Goal: Information Seeking & Learning: Learn about a topic

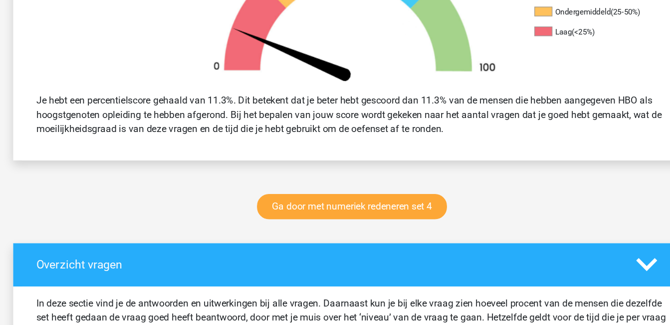
scroll to position [434, 0]
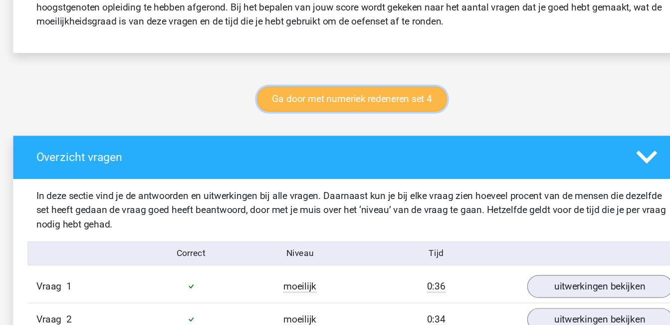
click at [368, 109] on link "Ga door met numeriek redeneren set 4" at bounding box center [333, 110] width 158 height 21
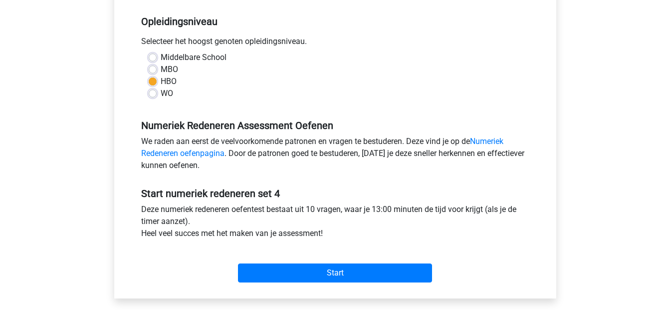
scroll to position [214, 0]
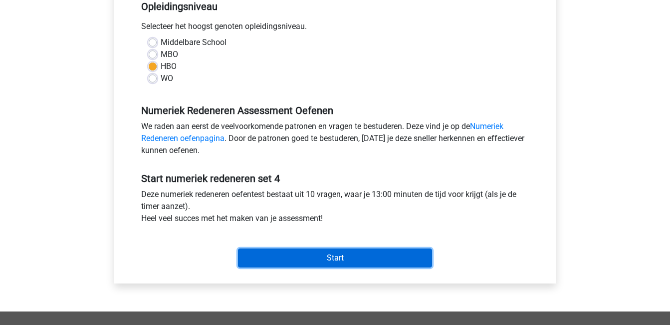
click at [399, 257] on input "Start" at bounding box center [335, 257] width 194 height 19
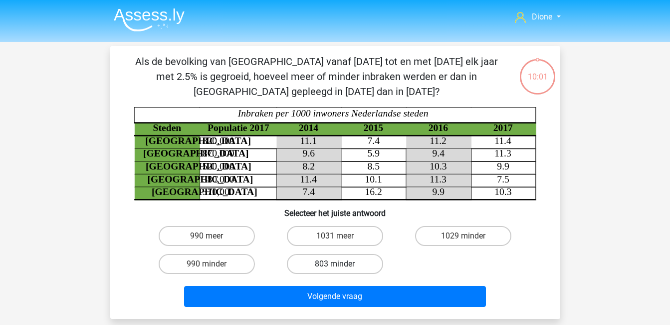
click at [365, 262] on label "803 minder" at bounding box center [335, 264] width 96 height 20
click at [341, 264] on input "803 minder" at bounding box center [338, 267] width 6 height 6
radio input "true"
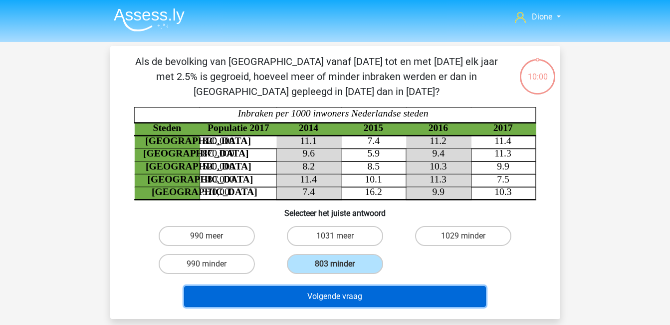
click at [366, 295] on button "Volgende vraag" at bounding box center [335, 296] width 302 height 21
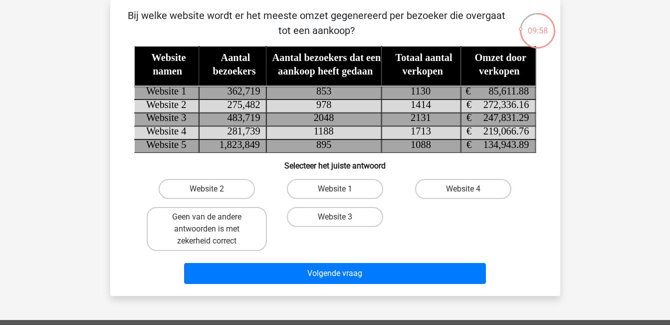
scroll to position [29, 0]
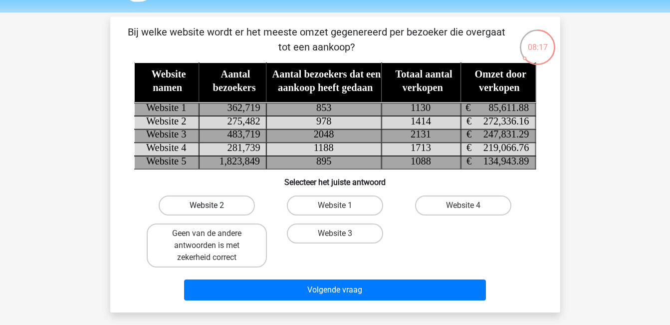
click at [225, 204] on label "Website 2" at bounding box center [207, 205] width 96 height 20
click at [213, 205] on input "Website 2" at bounding box center [210, 208] width 6 height 6
radio input "true"
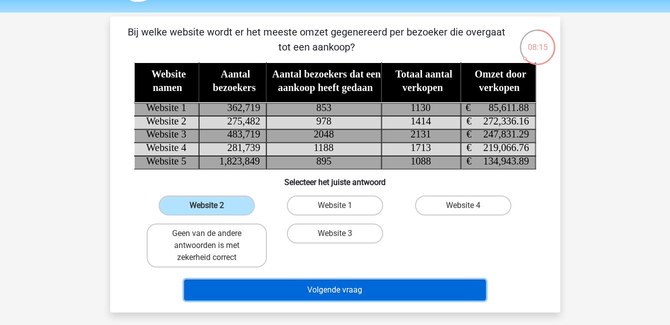
click at [352, 291] on button "Volgende vraag" at bounding box center [335, 289] width 302 height 21
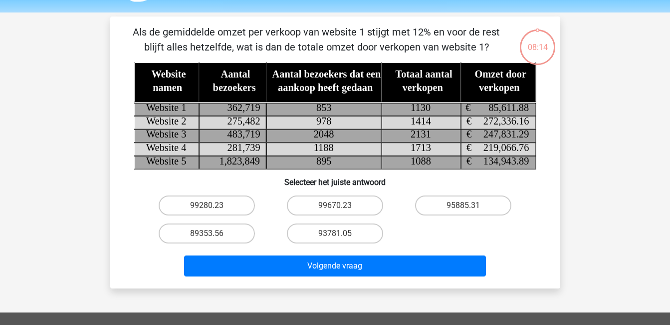
scroll to position [46, 0]
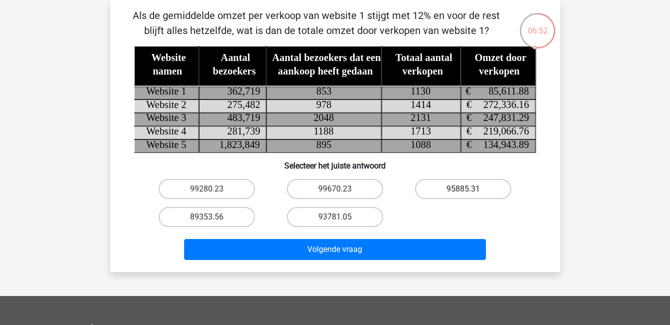
click at [463, 192] on label "95885.31" at bounding box center [463, 189] width 96 height 20
click at [464, 192] on input "95885.31" at bounding box center [467, 192] width 6 height 6
radio input "true"
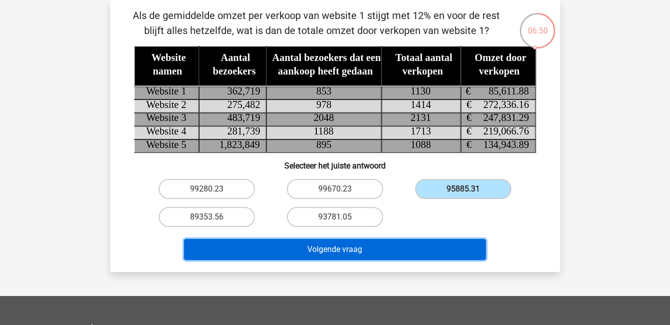
click at [424, 244] on button "Volgende vraag" at bounding box center [335, 249] width 302 height 21
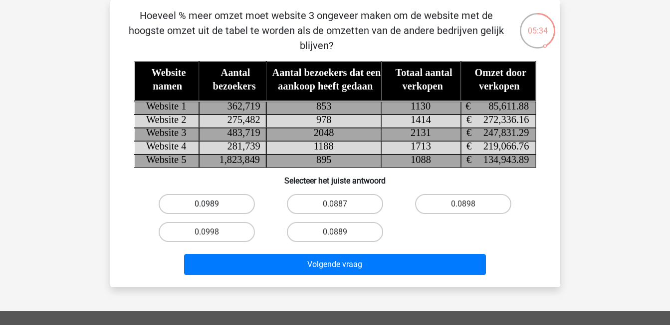
click at [234, 203] on label "0.0989" at bounding box center [207, 204] width 96 height 20
click at [213, 204] on input "0.0989" at bounding box center [210, 207] width 6 height 6
radio input "true"
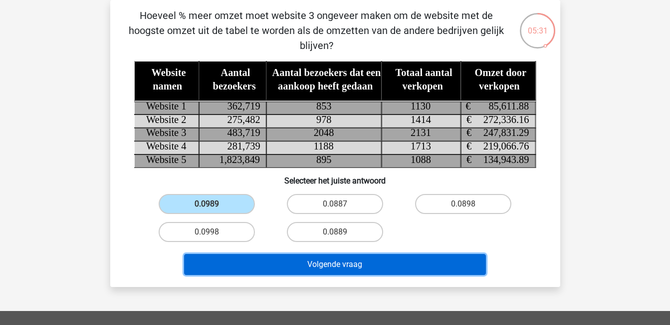
click at [302, 263] on button "Volgende vraag" at bounding box center [335, 264] width 302 height 21
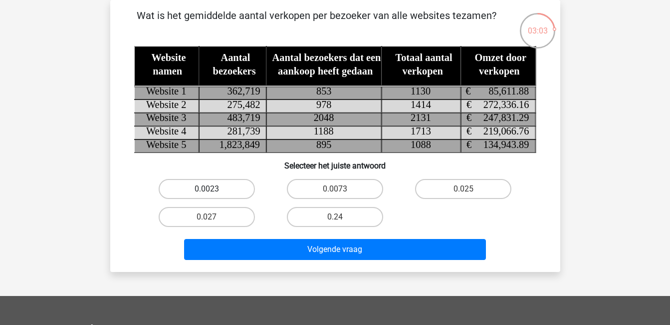
click at [228, 190] on label "0.0023" at bounding box center [207, 189] width 96 height 20
click at [213, 190] on input "0.0023" at bounding box center [210, 192] width 6 height 6
radio input "true"
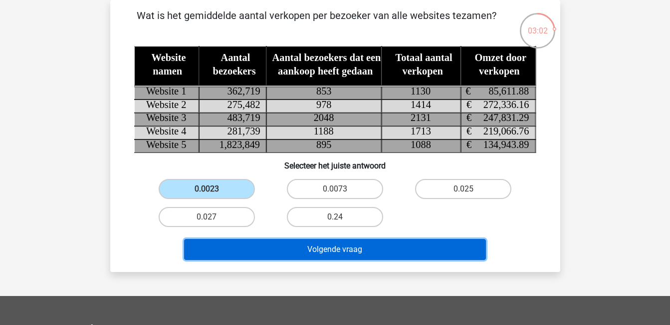
click at [295, 248] on button "Volgende vraag" at bounding box center [335, 249] width 302 height 21
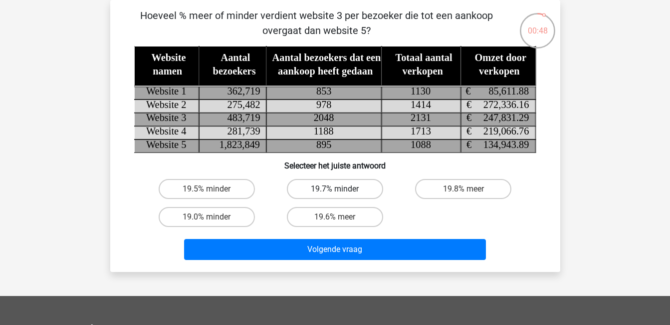
click at [344, 185] on label "19.7% minder" at bounding box center [335, 189] width 96 height 20
click at [341, 189] on input "19.7% minder" at bounding box center [338, 192] width 6 height 6
radio input "true"
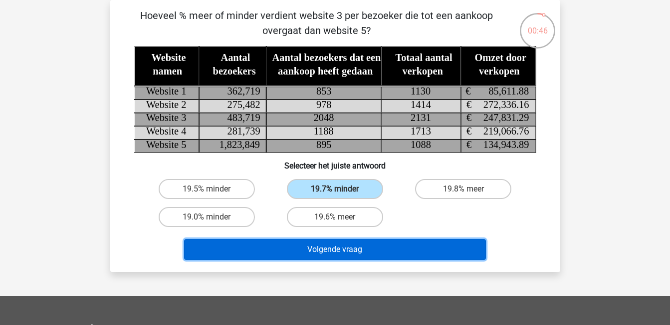
click at [365, 245] on button "Volgende vraag" at bounding box center [335, 249] width 302 height 21
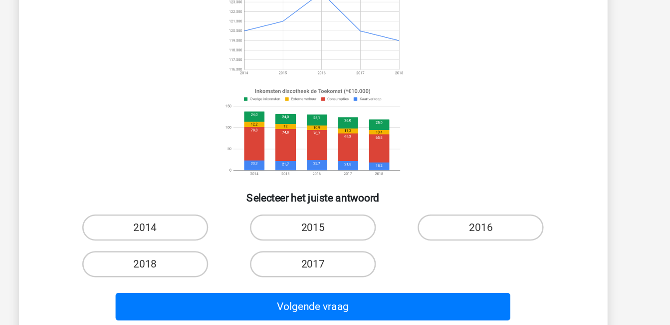
scroll to position [48, 0]
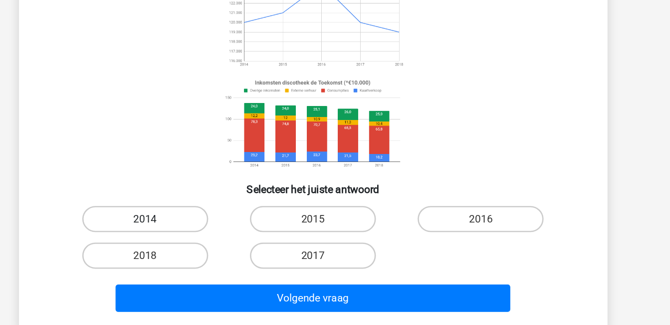
click at [225, 242] on label "2014" at bounding box center [207, 244] width 96 height 20
click at [213, 244] on input "2014" at bounding box center [210, 247] width 6 height 6
radio input "true"
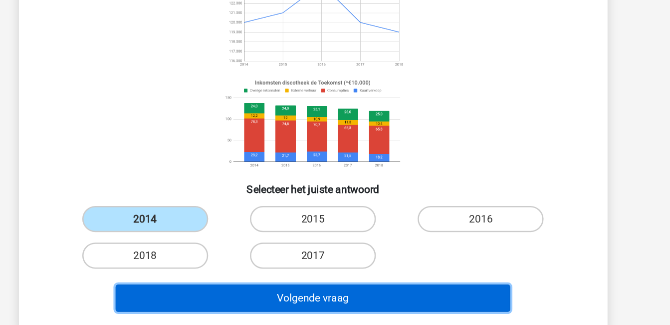
click at [316, 304] on button "Volgende vraag" at bounding box center [335, 304] width 302 height 21
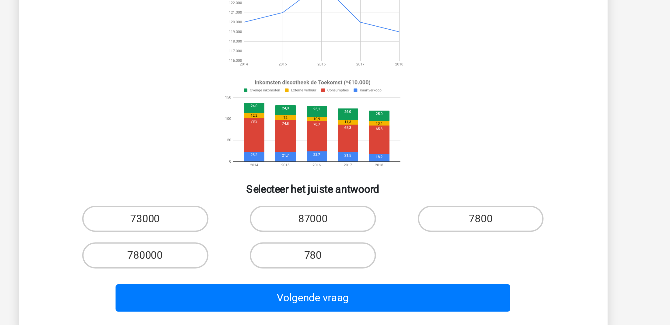
scroll to position [46, 0]
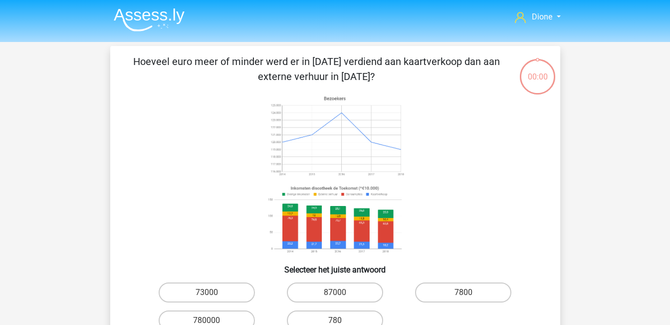
scroll to position [46, 0]
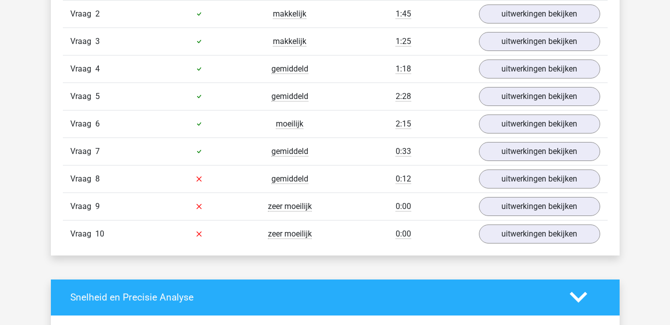
scroll to position [714, 0]
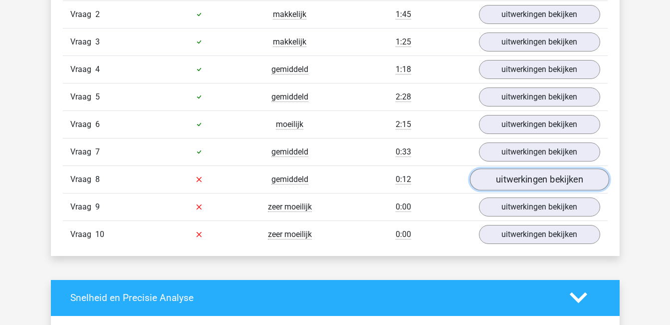
click at [504, 177] on link "uitwerkingen bekijken" at bounding box center [539, 179] width 139 height 22
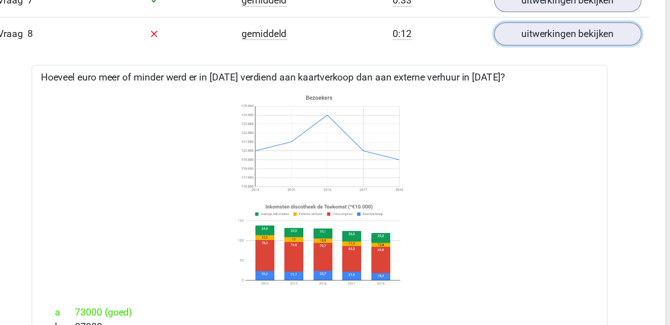
scroll to position [810, 0]
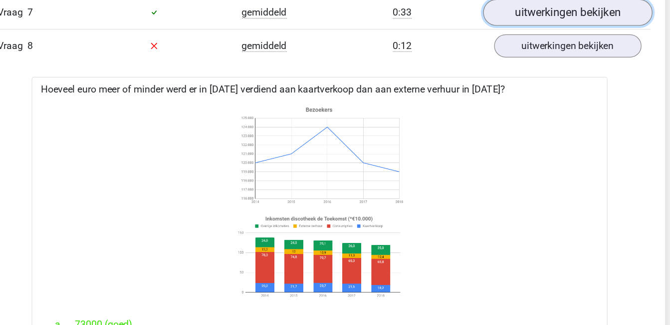
click at [509, 53] on link "uitwerkingen bekijken" at bounding box center [539, 56] width 139 height 22
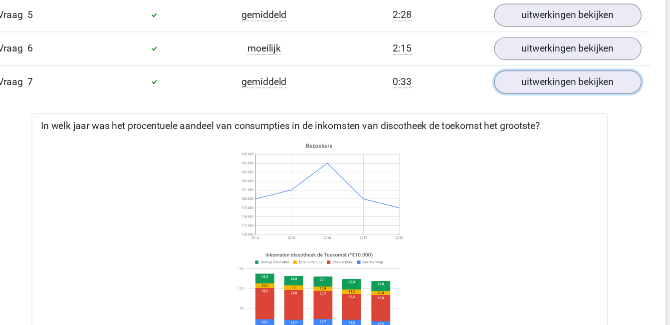
scroll to position [797, 0]
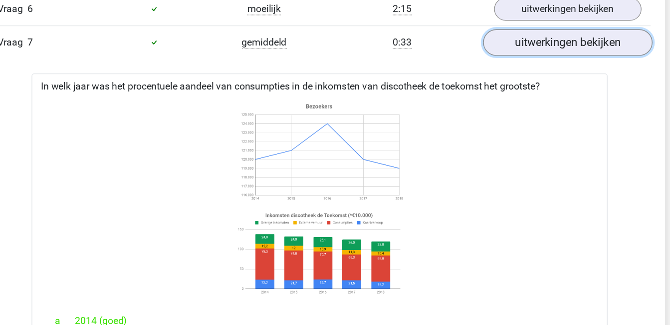
click at [546, 66] on link "uitwerkingen bekijken" at bounding box center [539, 68] width 139 height 22
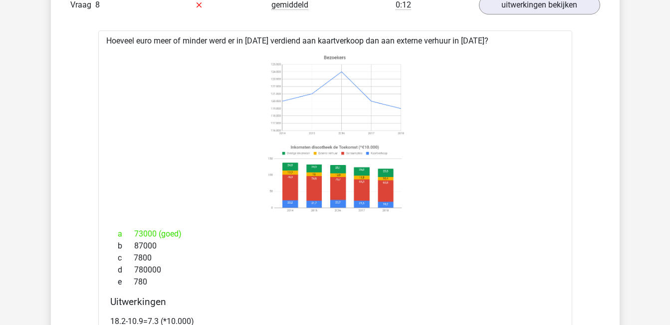
scroll to position [882, 0]
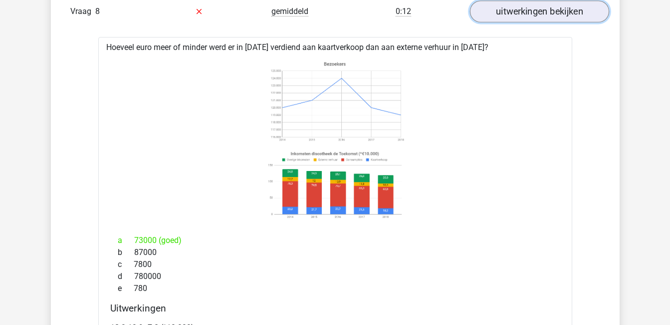
click at [555, 12] on link "uitwerkingen bekijken" at bounding box center [539, 11] width 139 height 22
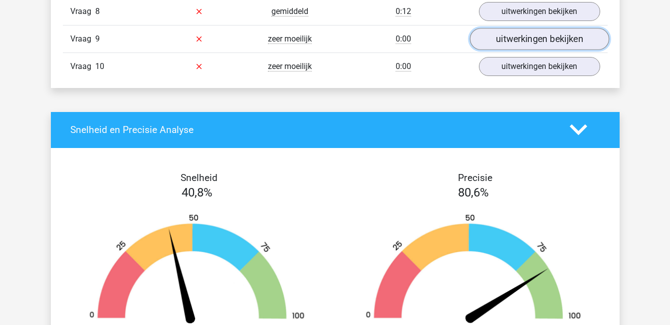
click at [554, 40] on link "uitwerkingen bekijken" at bounding box center [539, 39] width 139 height 22
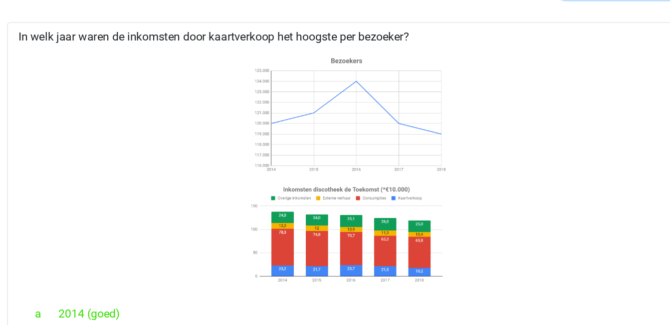
scroll to position [863, 0]
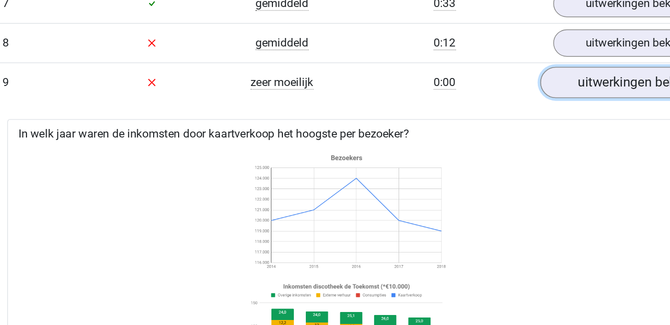
click at [508, 55] on link "uitwerkingen bekijken" at bounding box center [539, 57] width 139 height 22
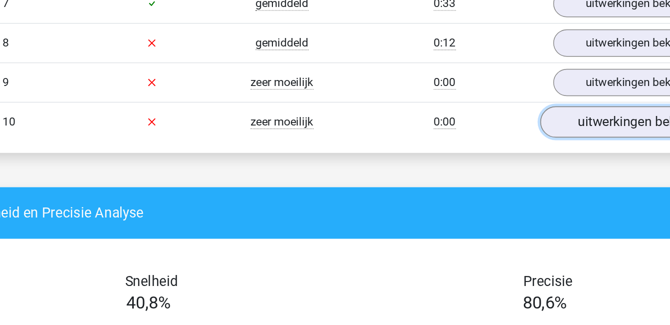
click at [514, 86] on link "uitwerkingen bekijken" at bounding box center [539, 85] width 139 height 22
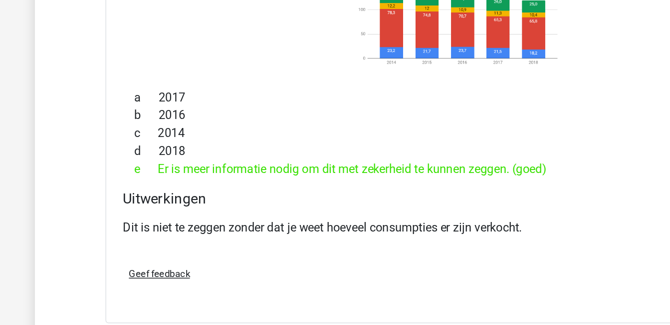
scroll to position [967, 0]
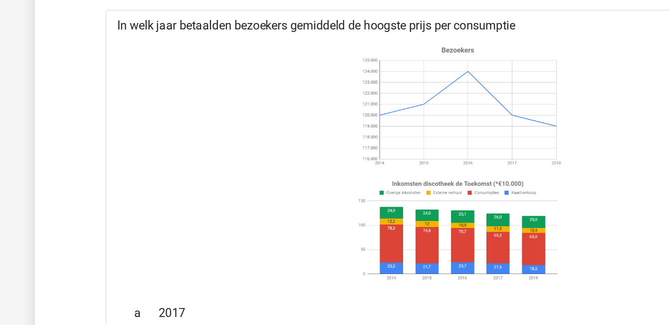
click at [332, 178] on image at bounding box center [334, 154] width 141 height 74
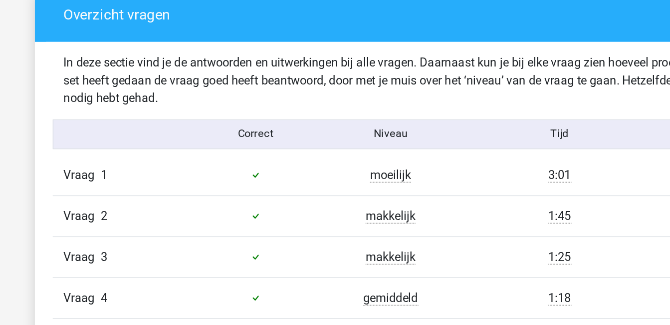
scroll to position [579, 0]
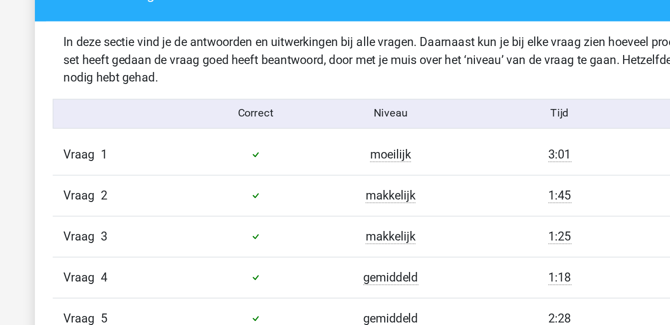
click at [251, 124] on div "moeilijk" at bounding box center [290, 122] width 91 height 12
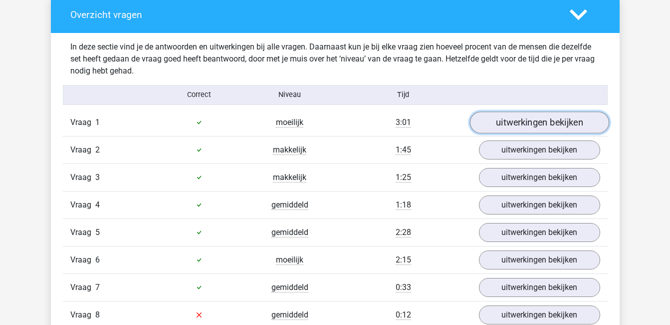
click at [561, 124] on link "uitwerkingen bekijken" at bounding box center [539, 122] width 139 height 22
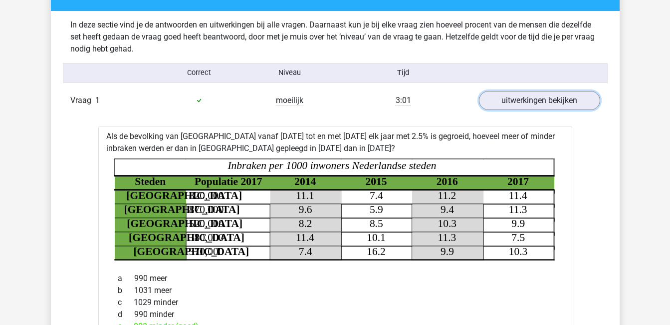
scroll to position [599, 0]
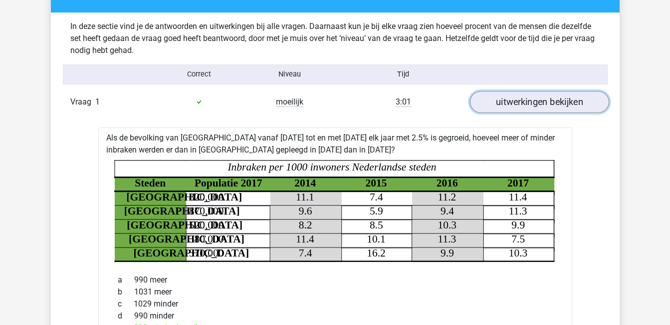
click at [582, 100] on link "uitwerkingen bekijken" at bounding box center [539, 102] width 139 height 22
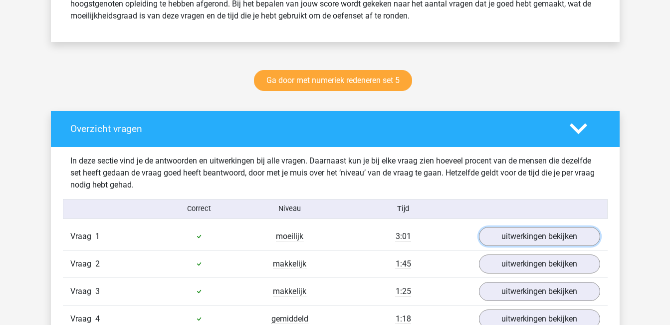
scroll to position [464, 0]
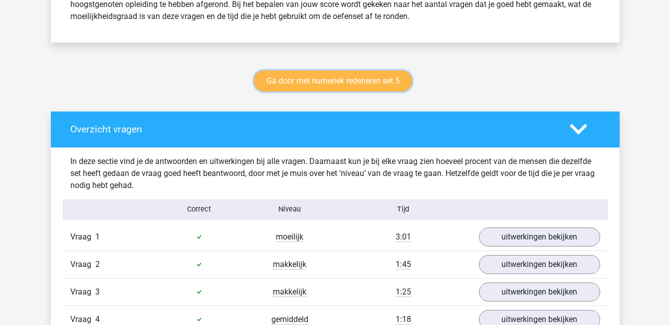
click at [318, 79] on link "Ga door met numeriek redeneren set 5" at bounding box center [333, 80] width 158 height 21
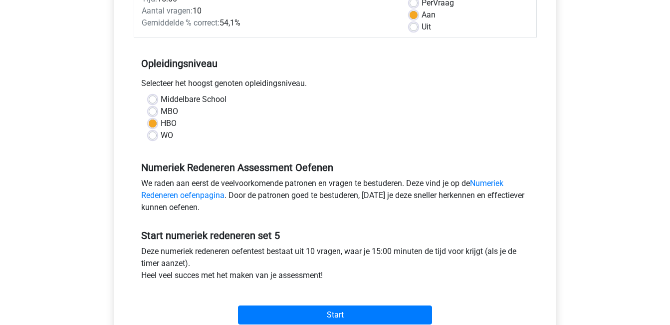
scroll to position [196, 0]
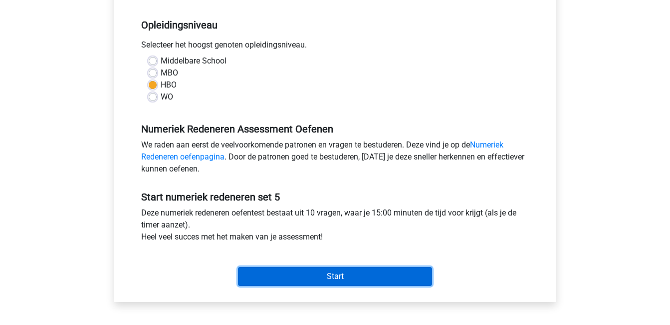
click at [343, 274] on input "Start" at bounding box center [335, 276] width 194 height 19
click at [337, 277] on input "Start" at bounding box center [335, 276] width 194 height 19
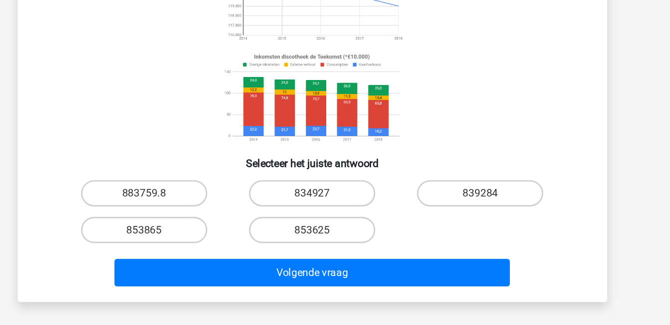
scroll to position [85, 0]
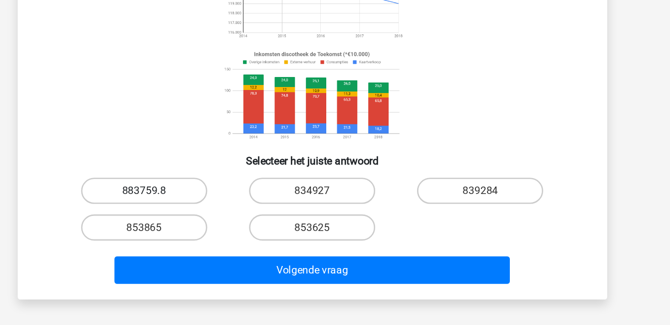
click at [240, 223] on label "883759.8" at bounding box center [207, 222] width 96 height 20
click at [213, 223] on input "883759.8" at bounding box center [210, 225] width 6 height 6
radio input "true"
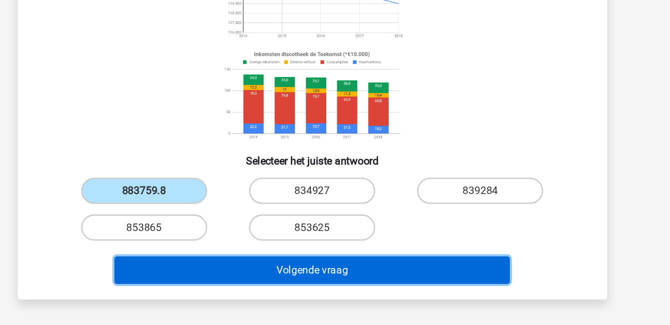
click at [312, 286] on button "Volgende vraag" at bounding box center [335, 282] width 302 height 21
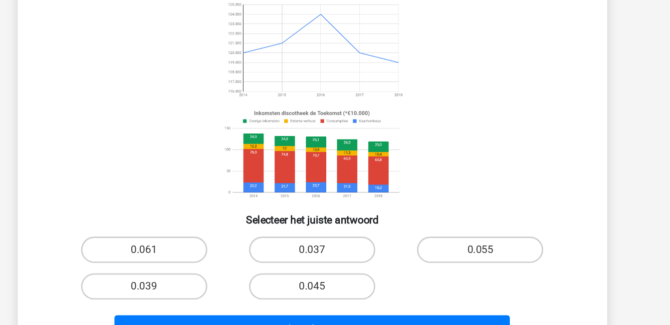
scroll to position [46, 0]
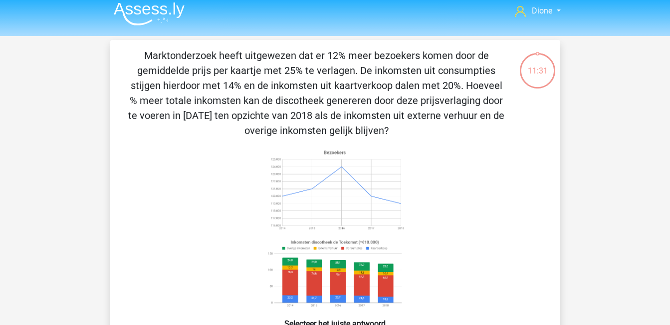
scroll to position [4, 0]
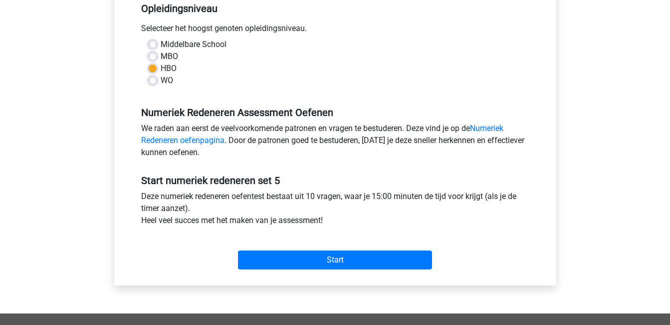
scroll to position [214, 0]
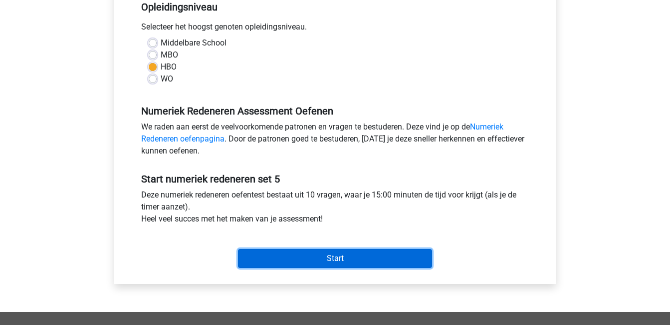
click at [337, 255] on input "Start" at bounding box center [335, 258] width 194 height 19
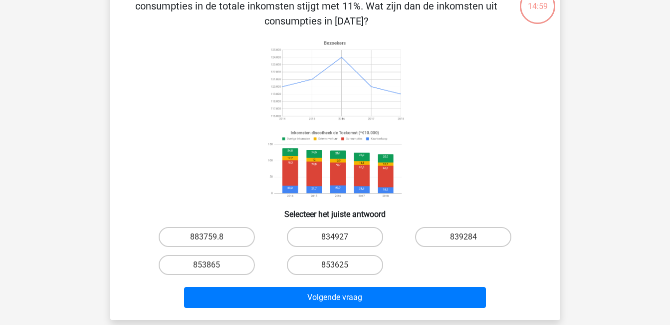
scroll to position [71, 0]
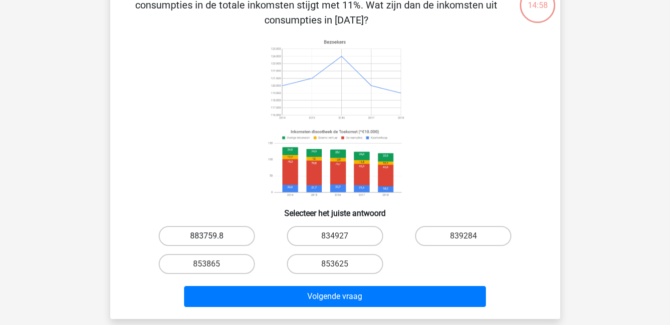
click at [229, 233] on label "883759.8" at bounding box center [207, 236] width 96 height 20
click at [213, 236] on input "883759.8" at bounding box center [210, 239] width 6 height 6
radio input "true"
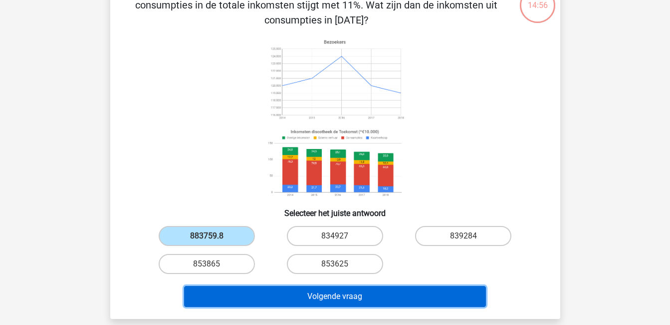
click at [314, 298] on button "Volgende vraag" at bounding box center [335, 296] width 302 height 21
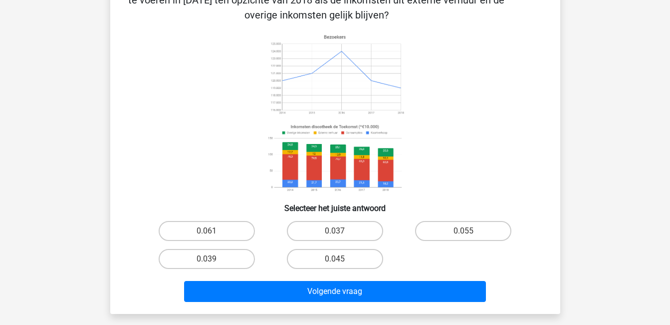
scroll to position [123, 0]
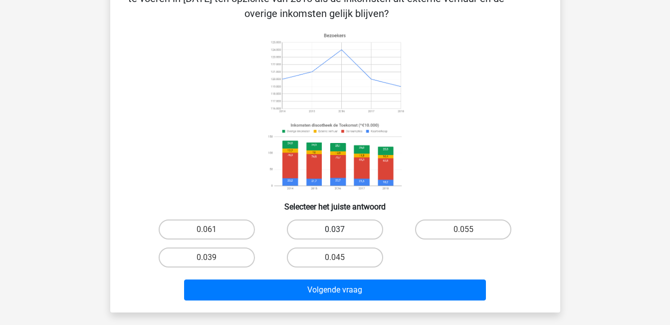
click at [354, 227] on label "0.037" at bounding box center [335, 229] width 96 height 20
click at [341, 229] on input "0.037" at bounding box center [338, 232] width 6 height 6
radio input "true"
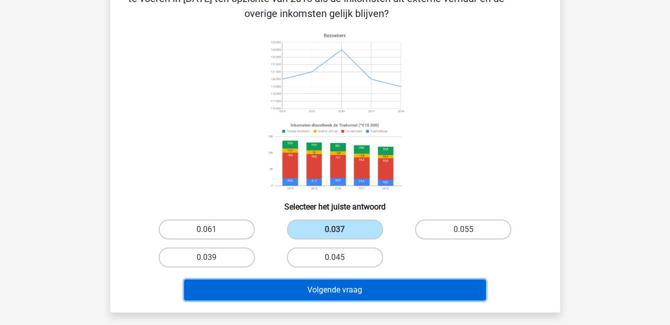
click at [396, 291] on button "Volgende vraag" at bounding box center [335, 289] width 302 height 21
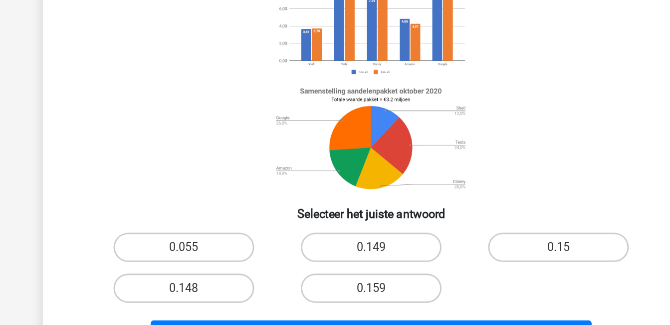
scroll to position [64, 0]
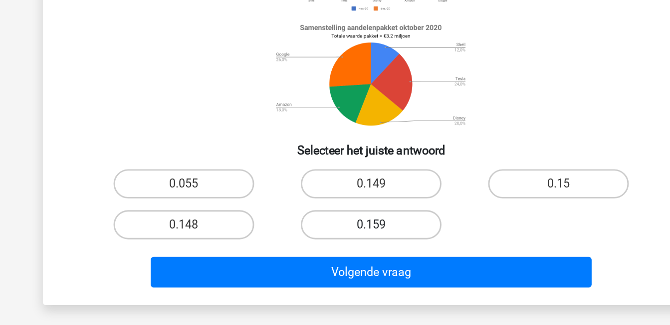
click at [359, 256] on label "0.159" at bounding box center [335, 256] width 96 height 20
click at [341, 256] on input "0.159" at bounding box center [338, 259] width 6 height 6
radio input "true"
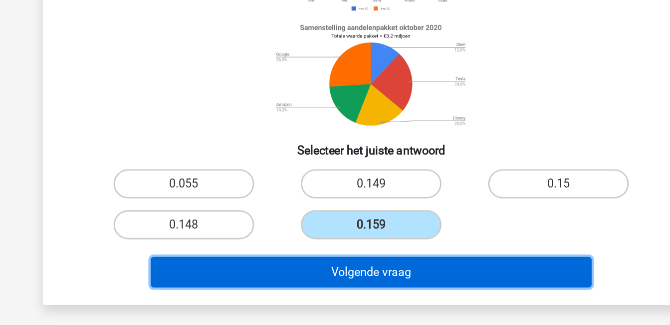
click at [365, 288] on button "Volgende vraag" at bounding box center [335, 288] width 302 height 21
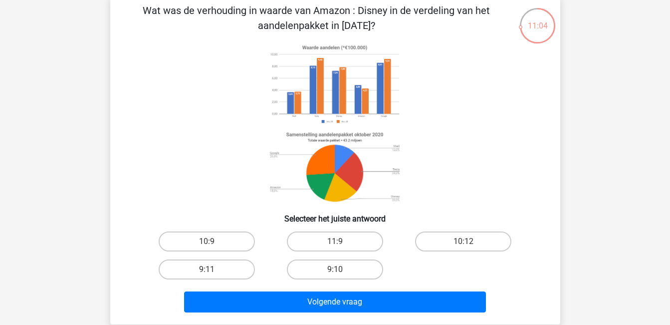
scroll to position [50, 0]
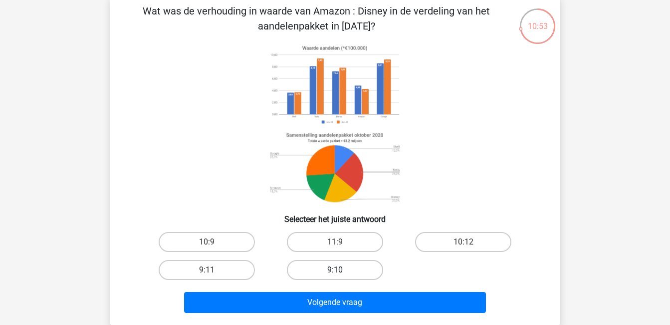
click at [347, 268] on label "9:10" at bounding box center [335, 270] width 96 height 20
click at [341, 270] on input "9:10" at bounding box center [338, 273] width 6 height 6
radio input "true"
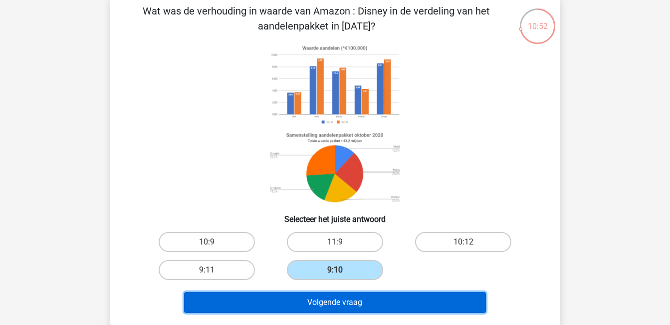
click at [369, 302] on button "Volgende vraag" at bounding box center [335, 302] width 302 height 21
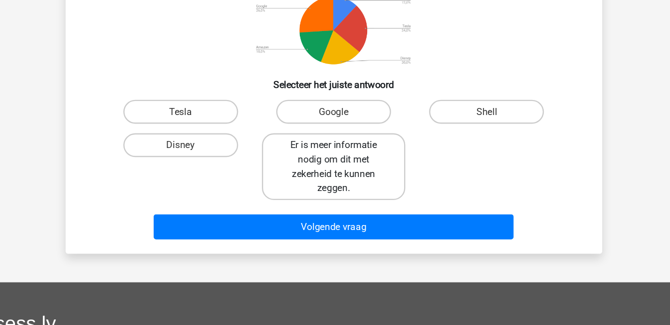
scroll to position [147, 0]
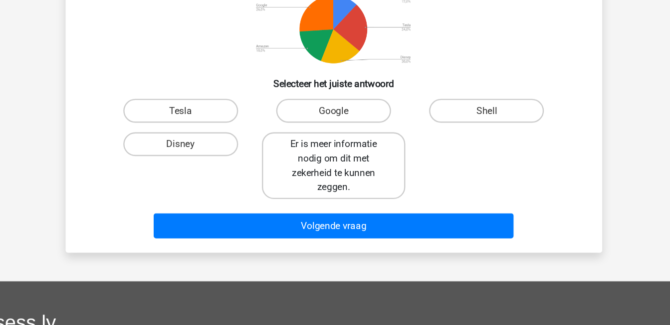
click at [323, 185] on label "Er is meer informatie nodig om dit met zekerheid te kunnen zeggen." at bounding box center [335, 191] width 120 height 56
click at [335, 180] on input "Er is meer informatie nodig om dit met zekerheid te kunnen zeggen." at bounding box center [338, 176] width 6 height 6
radio input "true"
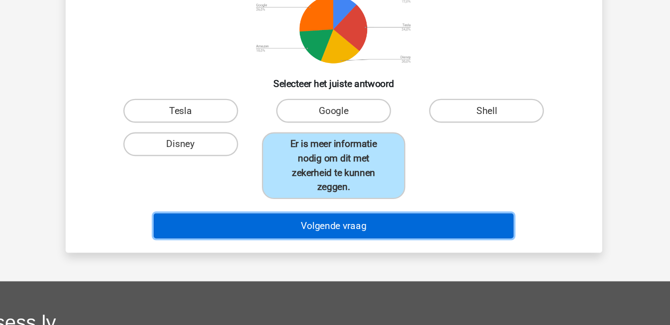
click at [333, 237] on button "Volgende vraag" at bounding box center [335, 241] width 302 height 21
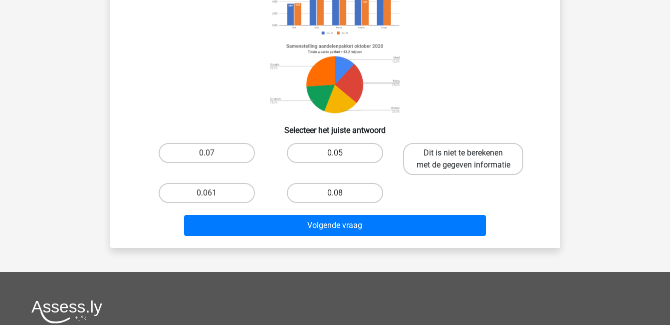
scroll to position [140, 0]
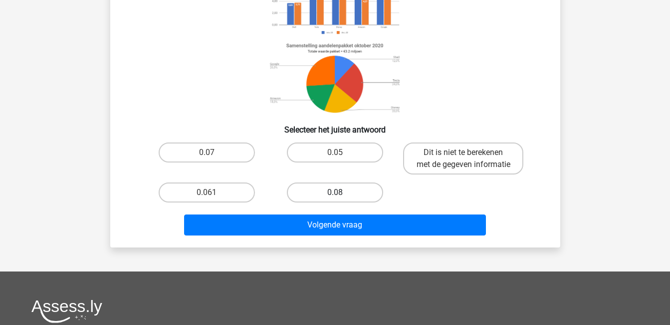
click at [348, 200] on label "0.08" at bounding box center [335, 192] width 96 height 20
click at [341, 199] on input "0.08" at bounding box center [338, 195] width 6 height 6
radio input "true"
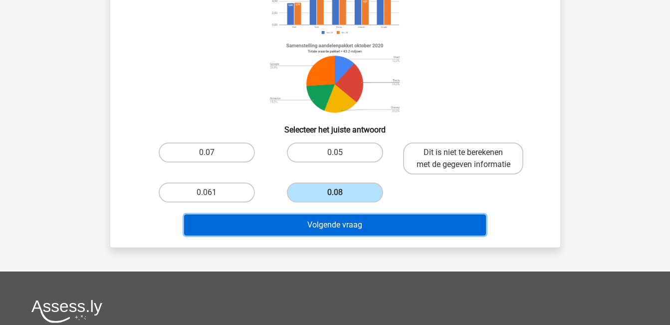
click at [368, 234] on button "Volgende vraag" at bounding box center [335, 224] width 302 height 21
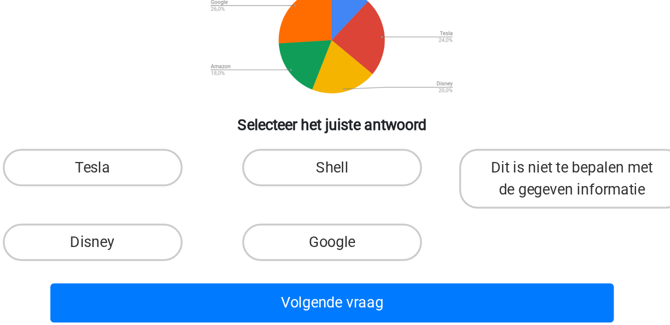
scroll to position [53, 0]
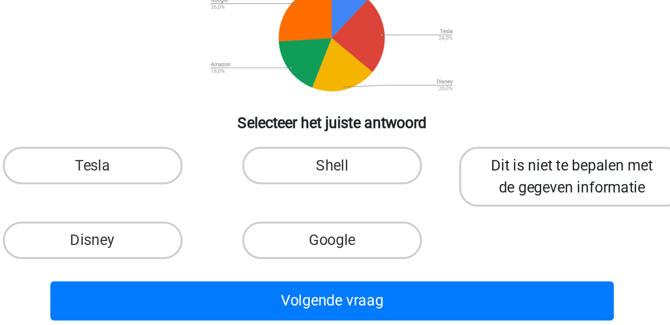
click at [438, 250] on label "Dit is niet te bepalen met de gegeven informatie" at bounding box center [463, 245] width 120 height 32
click at [464, 246] on input "Dit is niet te bepalen met de gegeven informatie" at bounding box center [467, 242] width 6 height 6
radio input "true"
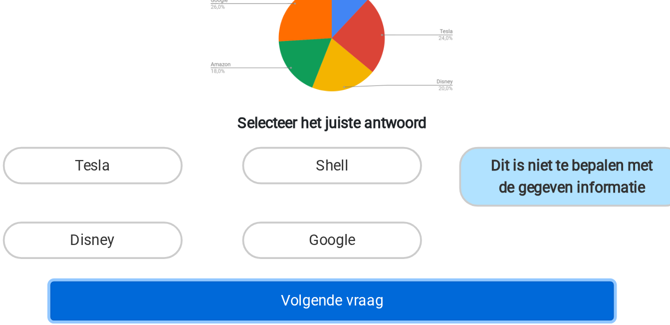
click at [442, 307] on button "Volgende vraag" at bounding box center [335, 311] width 302 height 21
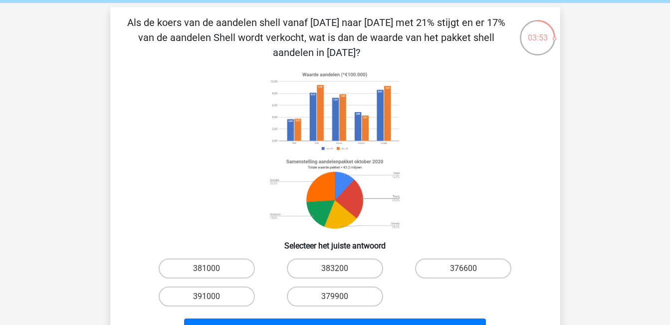
scroll to position [40, 0]
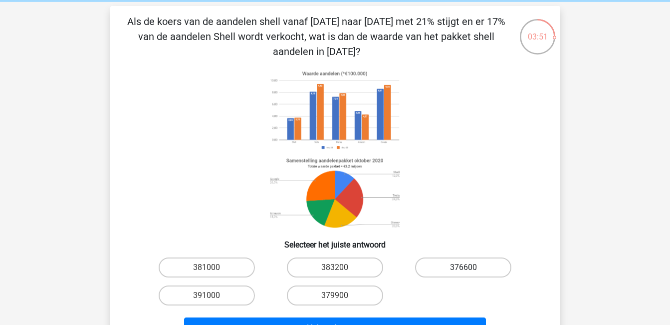
click at [467, 263] on label "376600" at bounding box center [463, 267] width 96 height 20
click at [467, 267] on input "376600" at bounding box center [467, 270] width 6 height 6
radio input "true"
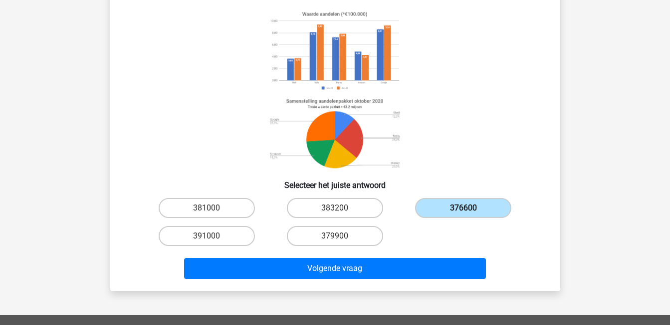
scroll to position [110, 0]
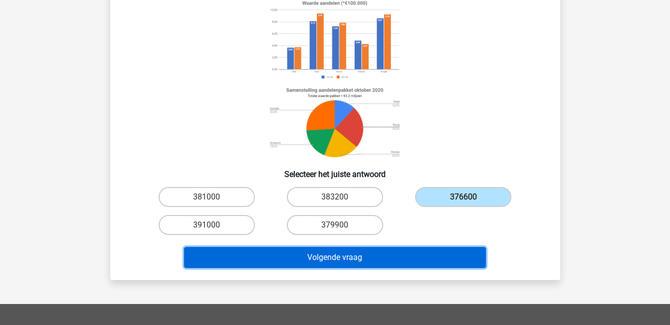
click at [380, 261] on button "Volgende vraag" at bounding box center [335, 257] width 302 height 21
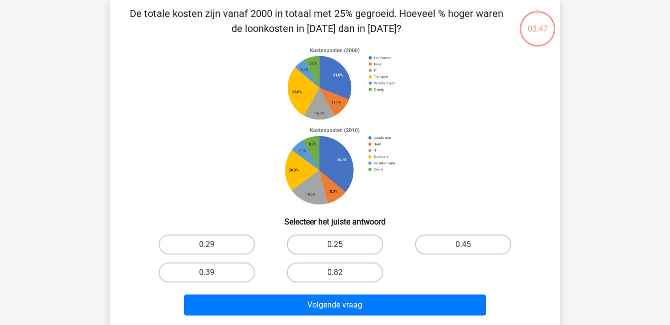
scroll to position [46, 0]
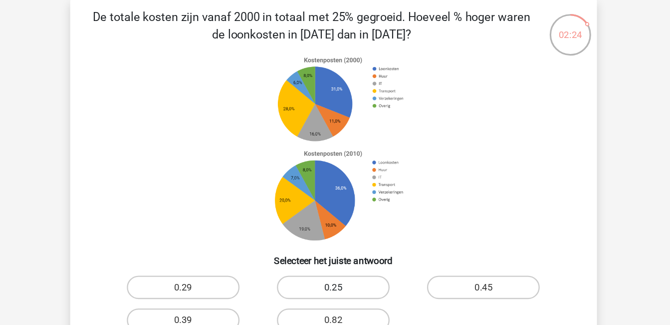
click at [350, 243] on label "0.25" at bounding box center [335, 246] width 96 height 20
click at [341, 246] on input "0.25" at bounding box center [338, 249] width 6 height 6
radio input "true"
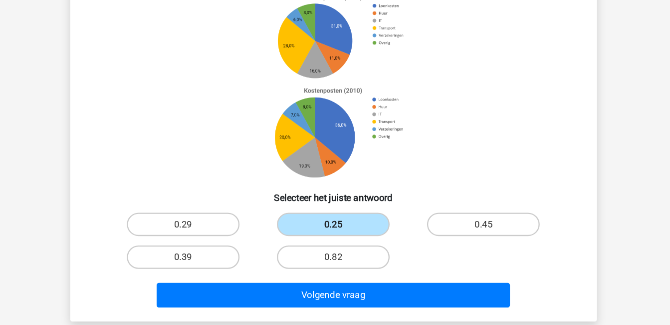
scroll to position [53, 0]
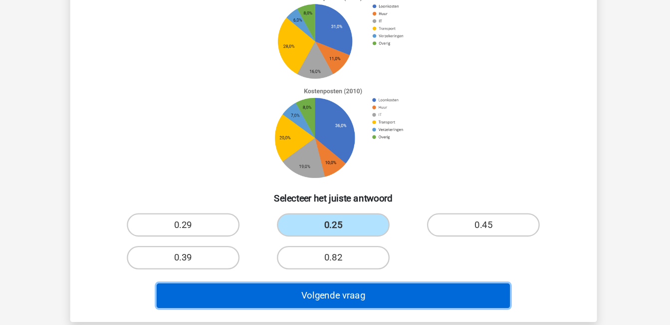
click at [349, 299] on button "Volgende vraag" at bounding box center [335, 299] width 302 height 21
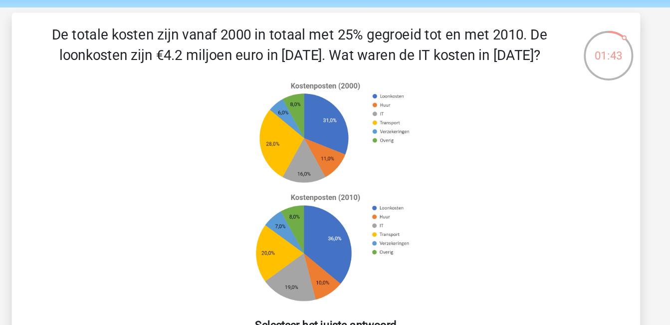
scroll to position [36, 0]
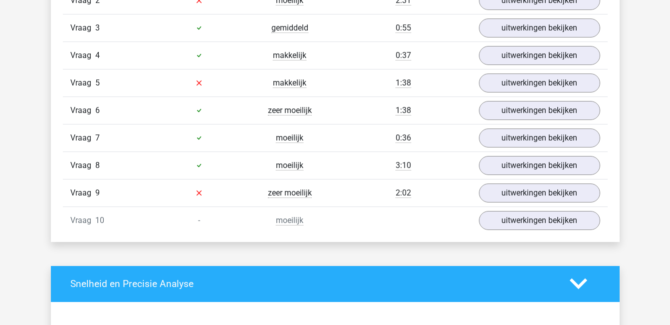
scroll to position [728, 0]
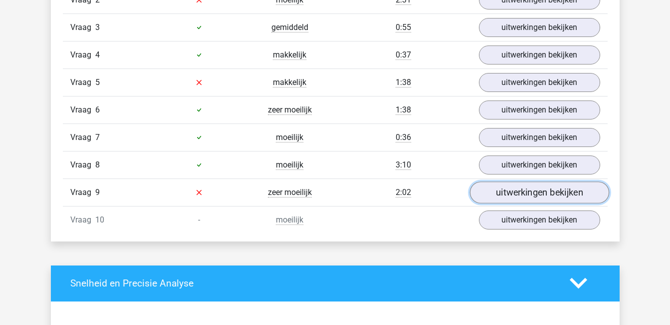
click at [527, 198] on link "uitwerkingen bekijken" at bounding box center [539, 192] width 139 height 22
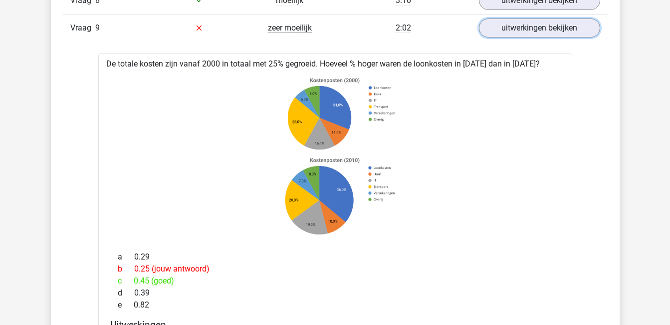
scroll to position [893, 0]
click at [515, 34] on link "uitwerkingen bekijken" at bounding box center [539, 27] width 139 height 22
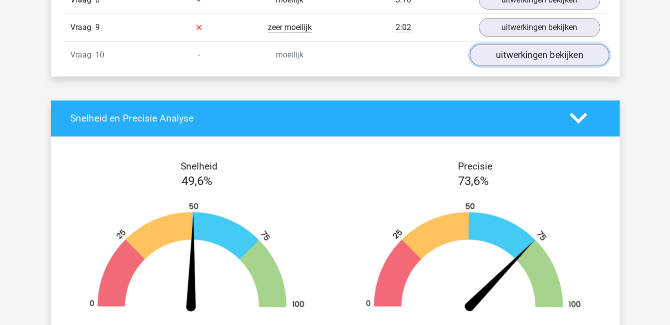
click at [525, 55] on link "uitwerkingen bekijken" at bounding box center [539, 55] width 139 height 22
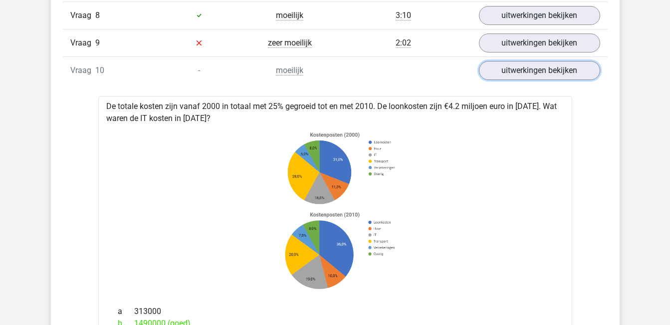
scroll to position [851, 0]
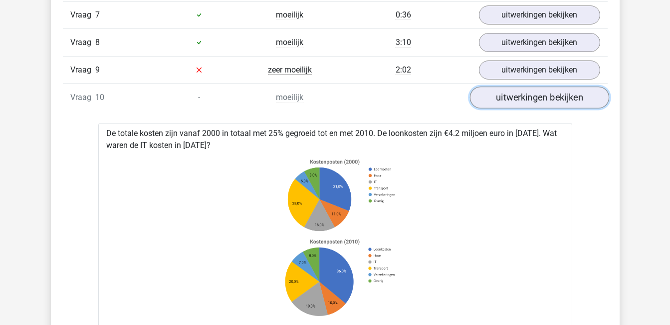
click at [514, 94] on link "uitwerkingen bekijken" at bounding box center [539, 97] width 139 height 22
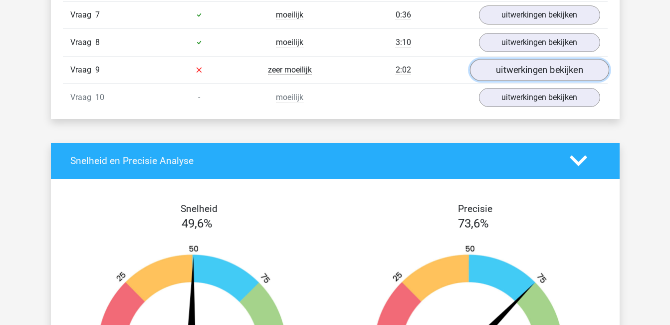
click at [522, 74] on link "uitwerkingen bekijken" at bounding box center [539, 70] width 139 height 22
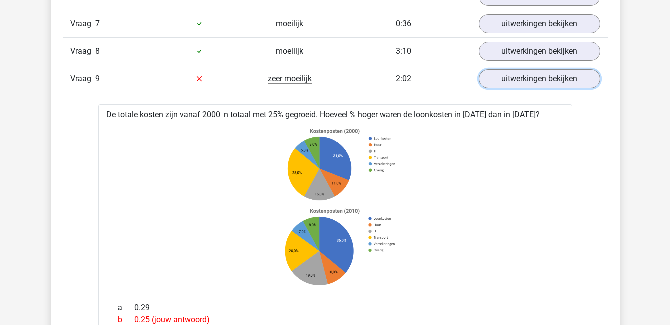
scroll to position [841, 0]
click at [559, 77] on link "uitwerkingen bekijken" at bounding box center [539, 79] width 139 height 22
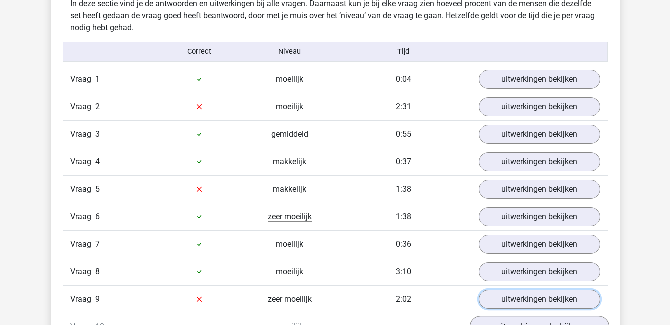
scroll to position [621, 0]
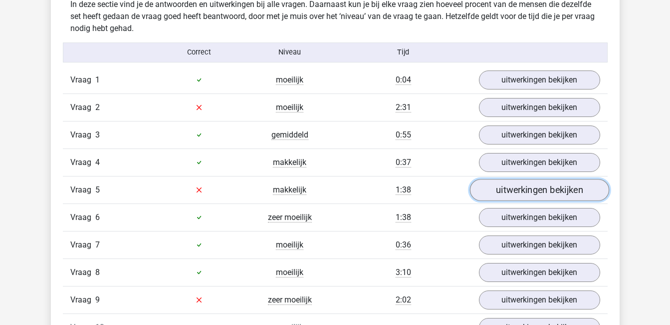
click at [536, 189] on link "uitwerkingen bekijken" at bounding box center [539, 190] width 139 height 22
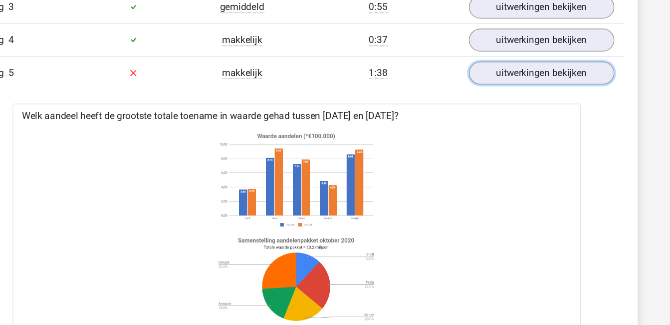
scroll to position [748, 0]
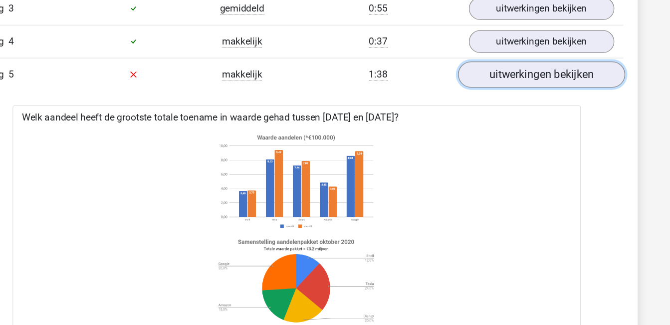
click at [531, 59] on link "uitwerkingen bekijken" at bounding box center [539, 62] width 139 height 22
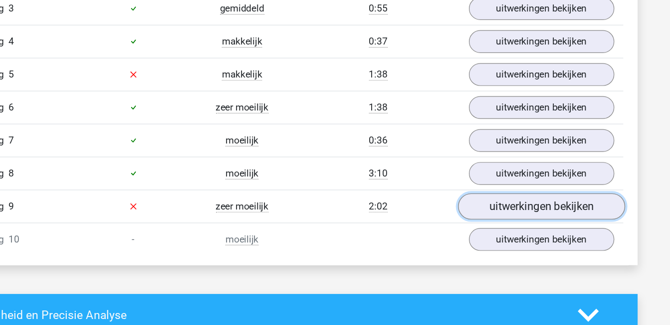
click at [514, 168] on link "uitwerkingen bekijken" at bounding box center [539, 172] width 139 height 22
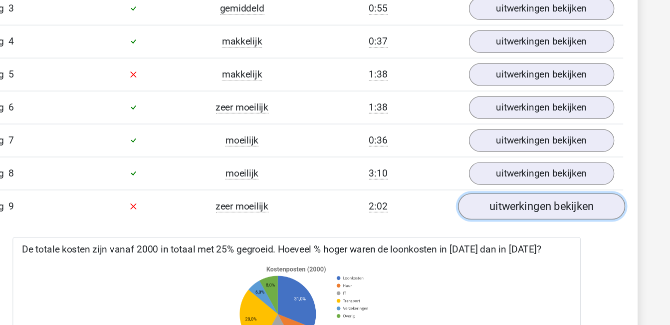
click at [514, 168] on link "uitwerkingen bekijken" at bounding box center [539, 172] width 139 height 22
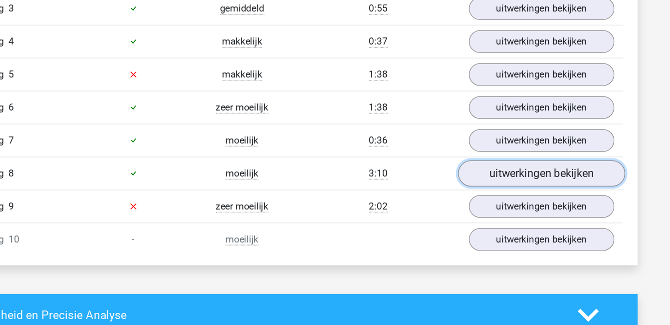
click at [513, 141] on link "uitwerkingen bekijken" at bounding box center [539, 145] width 139 height 22
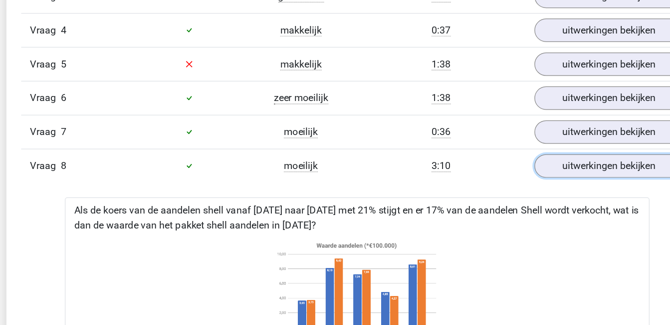
scroll to position [758, 0]
click at [501, 140] on link "uitwerkingen bekijken" at bounding box center [539, 135] width 139 height 22
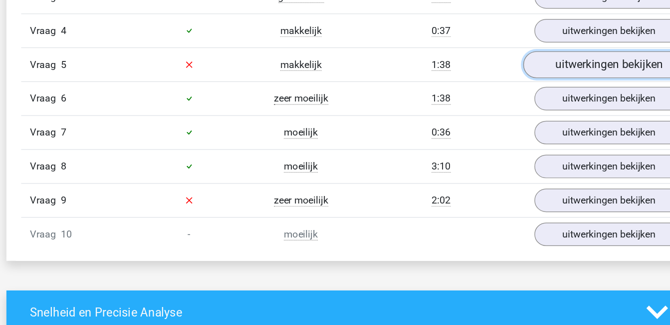
click at [508, 51] on link "uitwerkingen bekijken" at bounding box center [539, 52] width 139 height 22
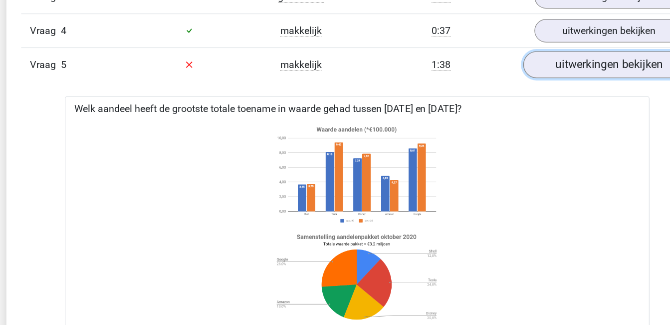
click at [529, 53] on link "uitwerkingen bekijken" at bounding box center [539, 52] width 139 height 22
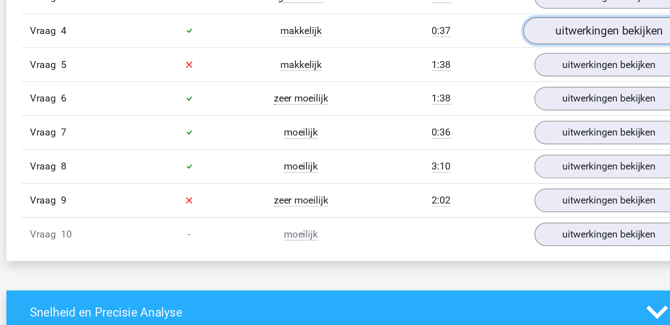
click at [528, 21] on link "uitwerkingen bekijken" at bounding box center [539, 25] width 139 height 22
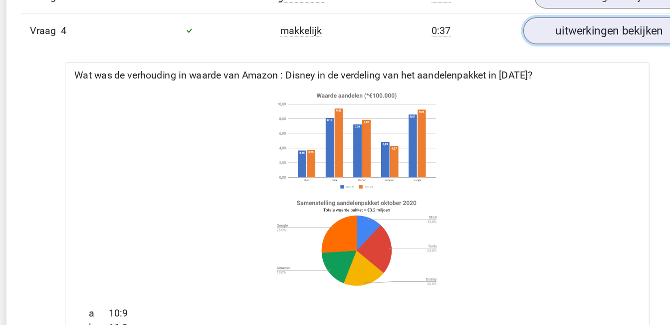
click at [527, 28] on link "uitwerkingen bekijken" at bounding box center [539, 25] width 139 height 22
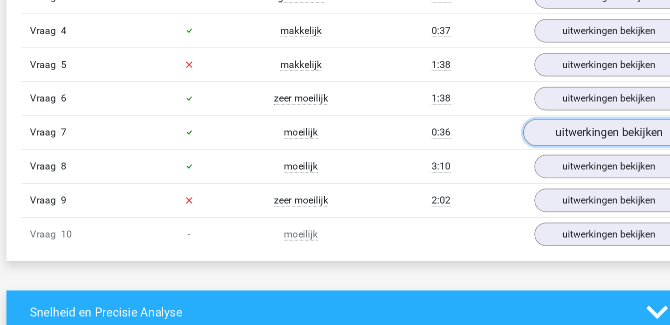
click at [514, 104] on link "uitwerkingen bekijken" at bounding box center [539, 107] width 139 height 22
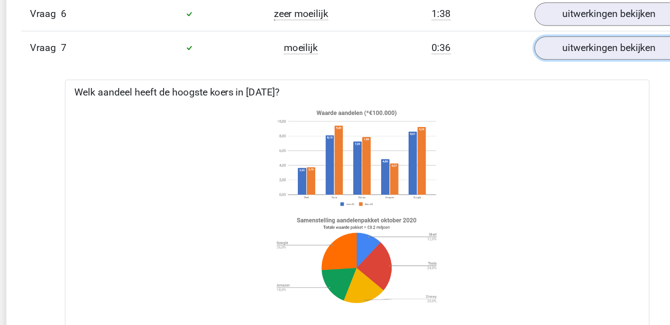
scroll to position [826, 0]
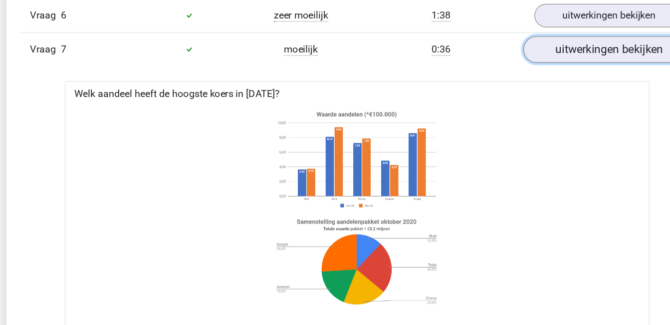
click at [502, 37] on link "uitwerkingen bekijken" at bounding box center [539, 40] width 139 height 22
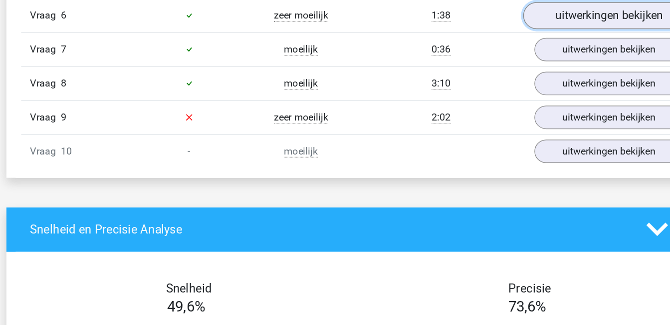
click at [507, 14] on link "uitwerkingen bekijken" at bounding box center [539, 12] width 139 height 22
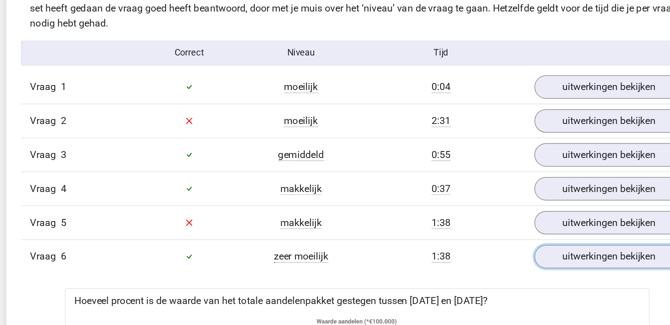
scroll to position [571, 0]
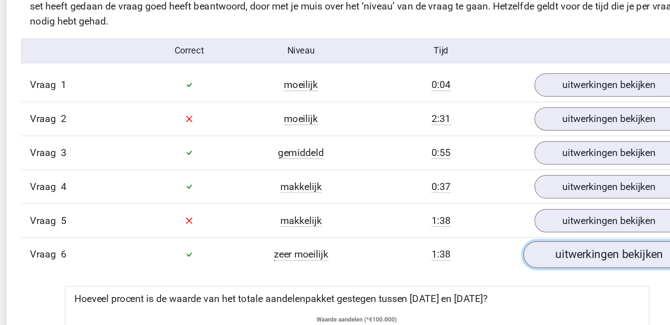
click at [531, 266] on link "uitwerkingen bekijken" at bounding box center [539, 267] width 139 height 22
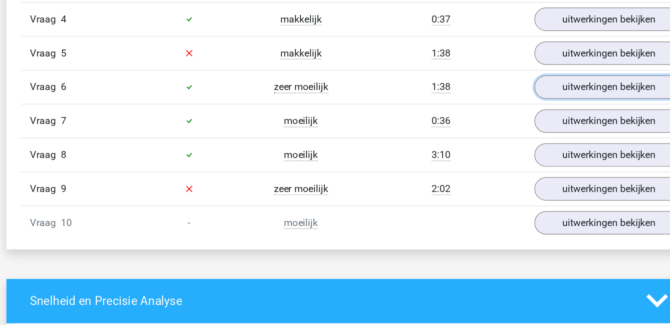
scroll to position [709, 0]
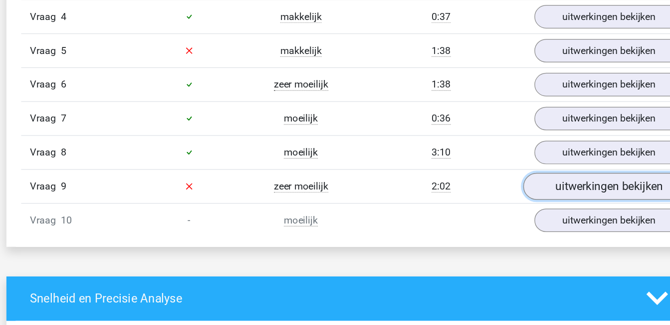
click at [527, 211] on link "uitwerkingen bekijken" at bounding box center [539, 212] width 139 height 22
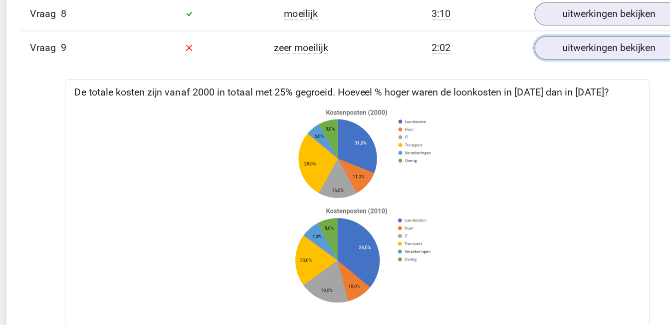
scroll to position [861, 0]
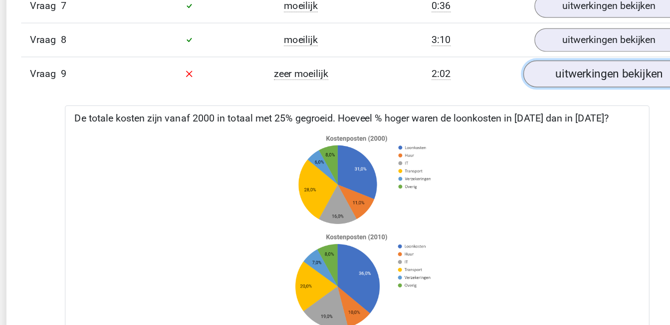
click at [504, 57] on link "uitwerkingen bekijken" at bounding box center [539, 60] width 139 height 22
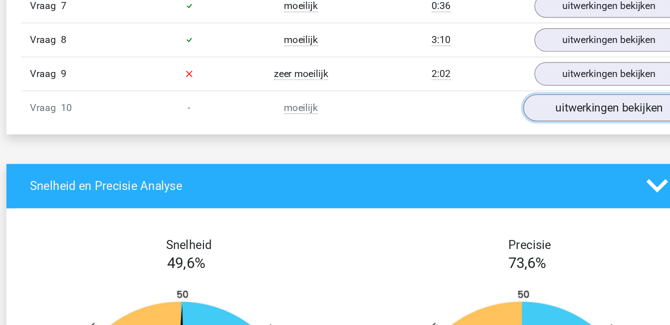
click at [507, 85] on link "uitwerkingen bekijken" at bounding box center [539, 87] width 139 height 22
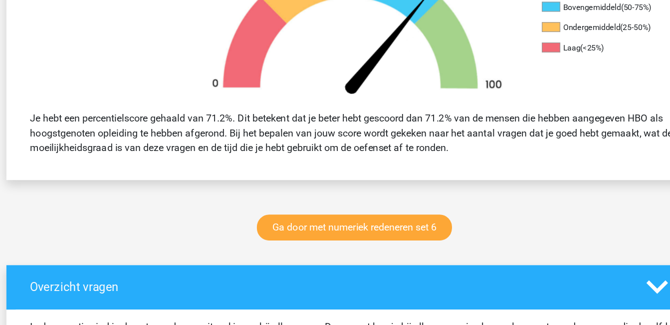
scroll to position [301, 0]
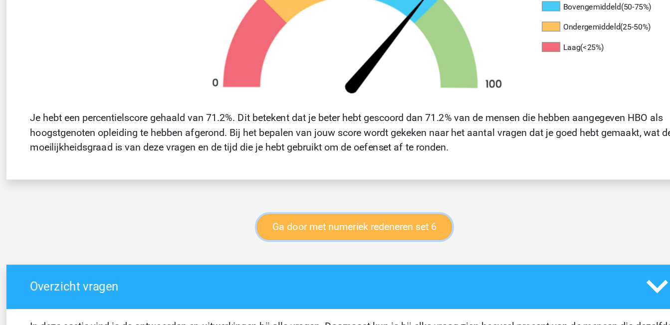
click at [343, 243] on link "Ga door met numeriek redeneren set 6" at bounding box center [333, 244] width 158 height 21
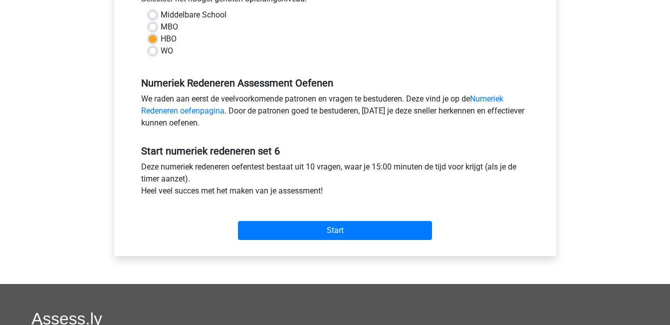
scroll to position [243, 0]
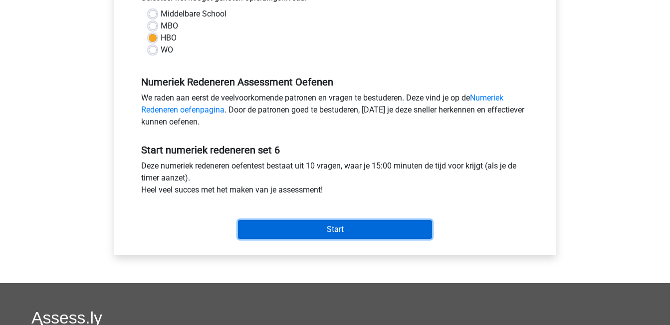
click at [363, 223] on input "Start" at bounding box center [335, 229] width 194 height 19
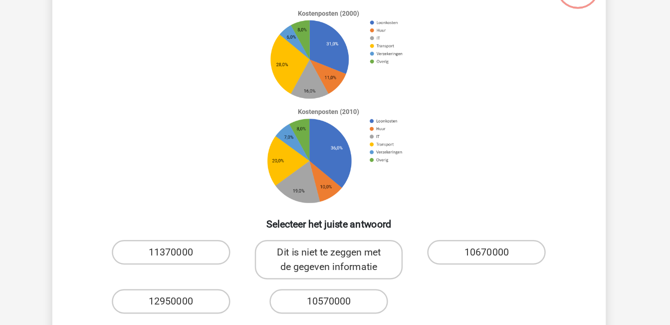
scroll to position [29, 0]
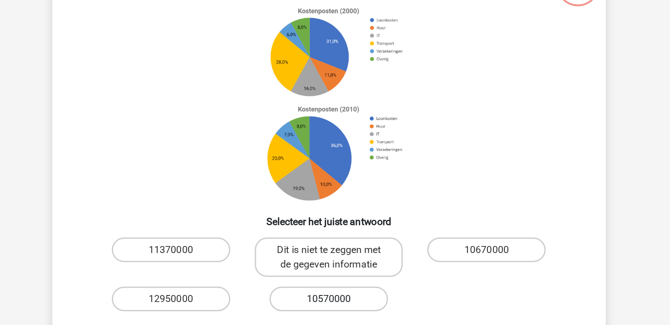
click at [342, 299] on label "10570000" at bounding box center [335, 303] width 96 height 20
click at [341, 303] on input "10570000" at bounding box center [338, 306] width 6 height 6
radio input "true"
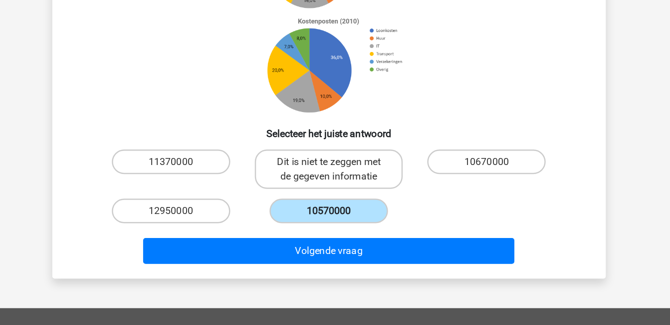
scroll to position [105, 0]
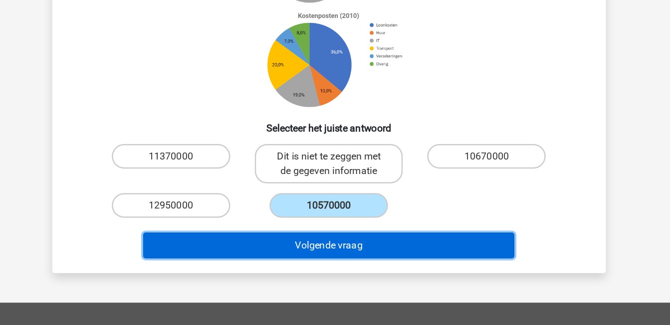
click at [345, 258] on button "Volgende vraag" at bounding box center [335, 259] width 302 height 21
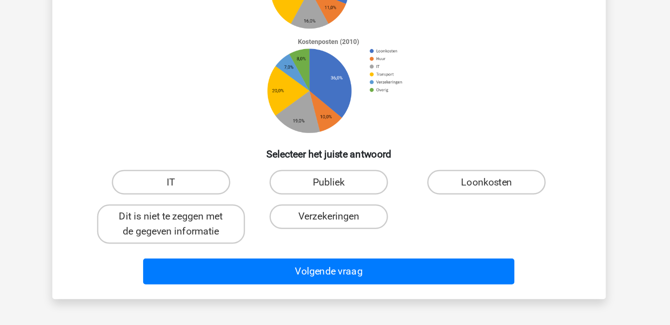
scroll to position [101, 0]
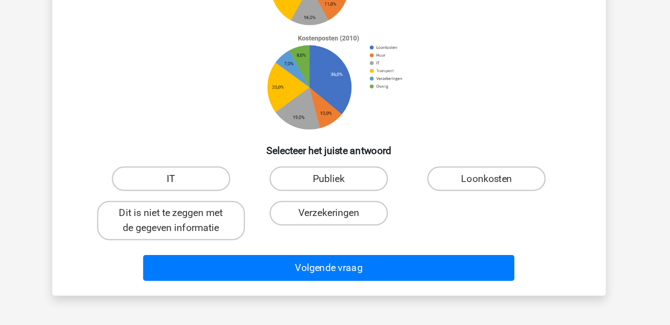
click at [234, 204] on label "IT" at bounding box center [207, 206] width 96 height 20
click at [213, 206] on input "IT" at bounding box center [210, 209] width 6 height 6
radio input "true"
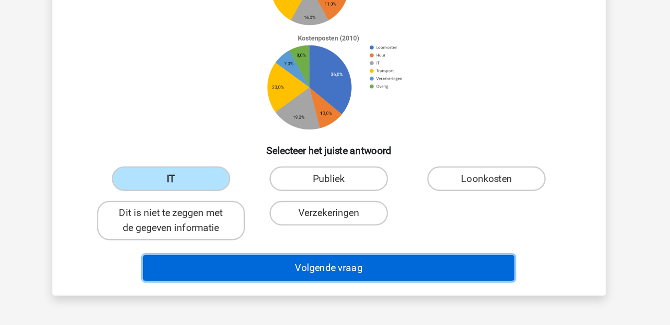
click at [341, 277] on button "Volgende vraag" at bounding box center [335, 278] width 302 height 21
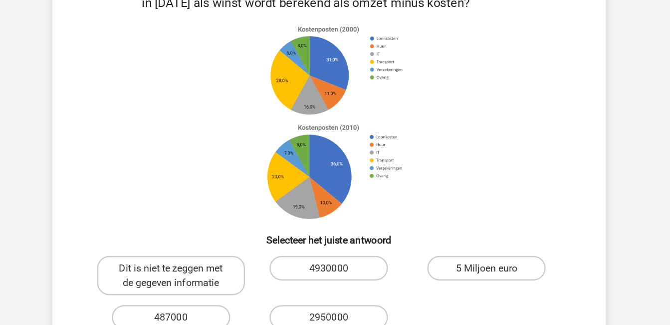
scroll to position [67, 0]
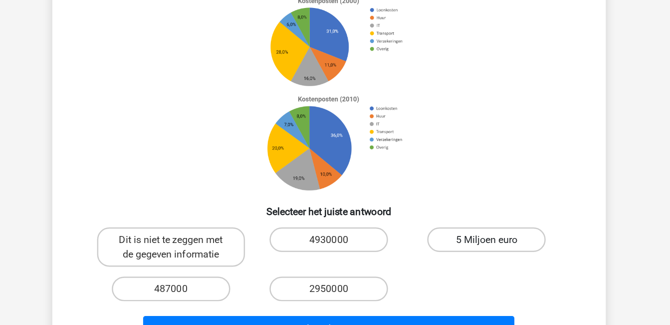
click at [441, 257] on label "5 Miljoen euro" at bounding box center [463, 255] width 96 height 20
click at [464, 257] on input "5 Miljoen euro" at bounding box center [467, 258] width 6 height 6
radio input "true"
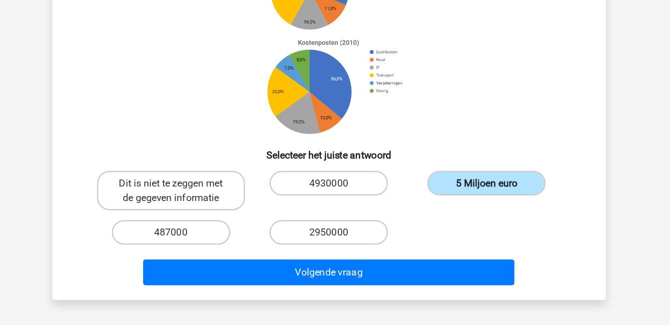
scroll to position [116, 0]
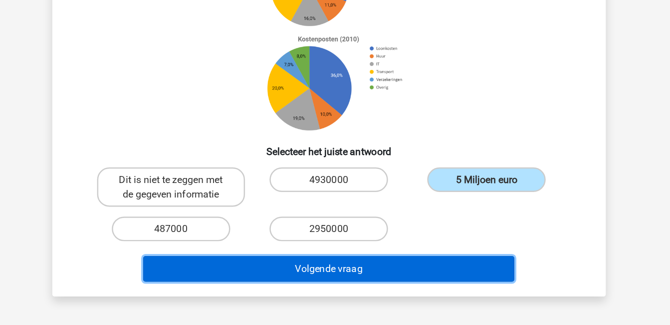
click at [390, 278] on button "Volgende vraag" at bounding box center [335, 278] width 302 height 21
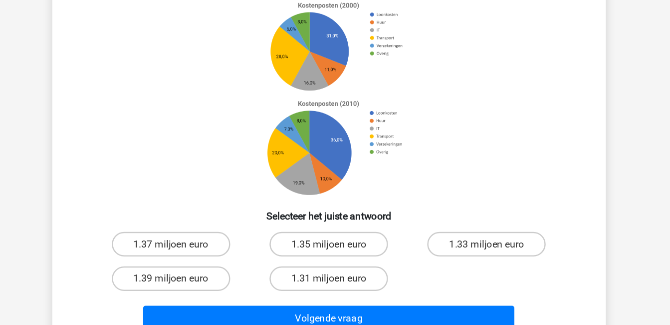
scroll to position [50, 0]
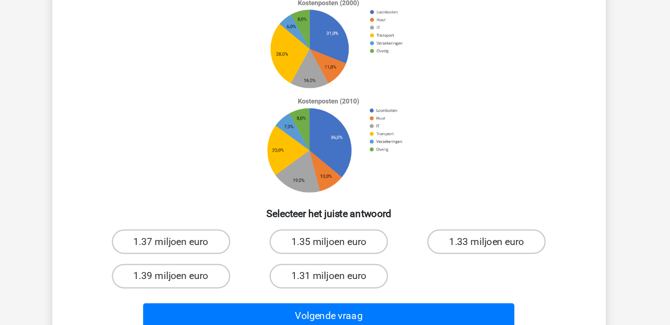
click at [336, 285] on input "1.31 miljoen euro" at bounding box center [338, 288] width 6 height 6
radio input "true"
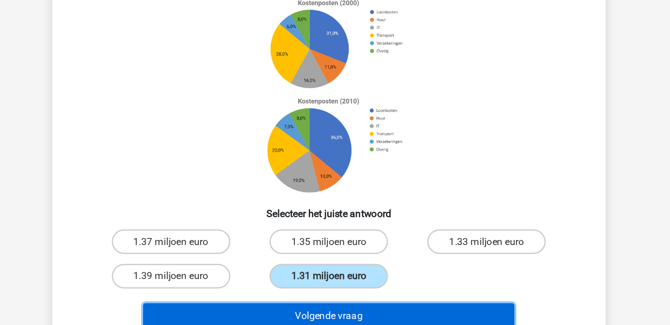
click at [402, 314] on button "Volgende vraag" at bounding box center [335, 317] width 302 height 21
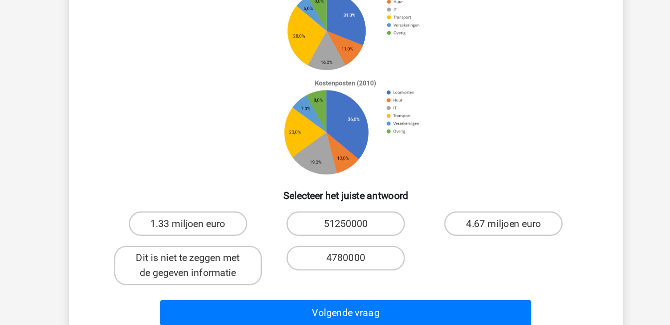
scroll to position [86, 0]
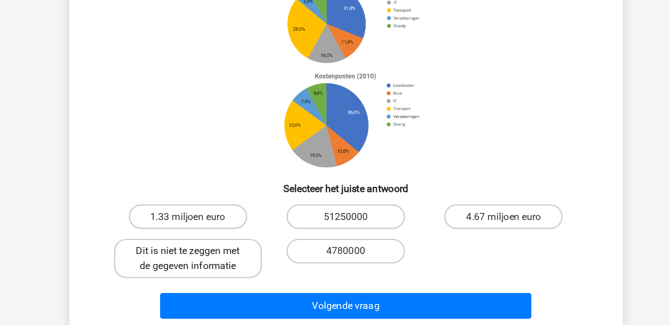
click at [211, 272] on label "Dit is niet te zeggen met de gegeven informatie" at bounding box center [207, 270] width 120 height 32
click at [211, 271] on input "Dit is niet te zeggen met de gegeven informatie" at bounding box center [210, 267] width 6 height 6
radio input "true"
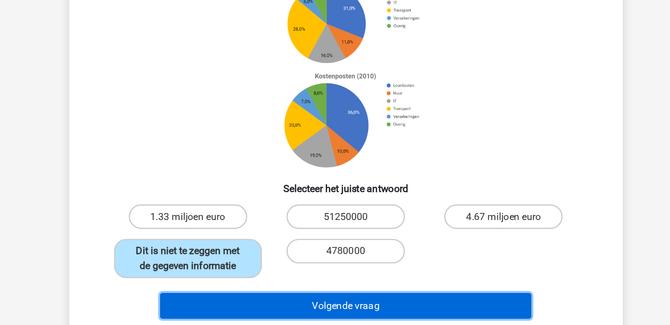
click at [323, 310] on button "Volgende vraag" at bounding box center [335, 308] width 302 height 21
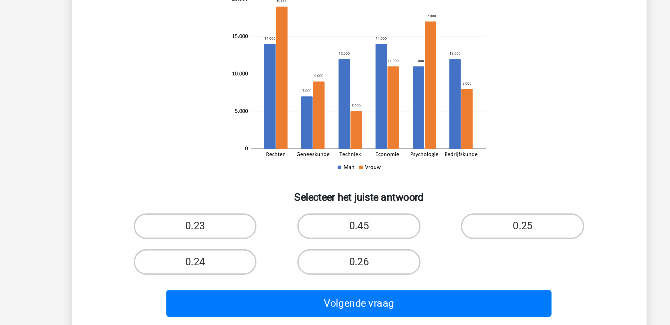
scroll to position [60, 0]
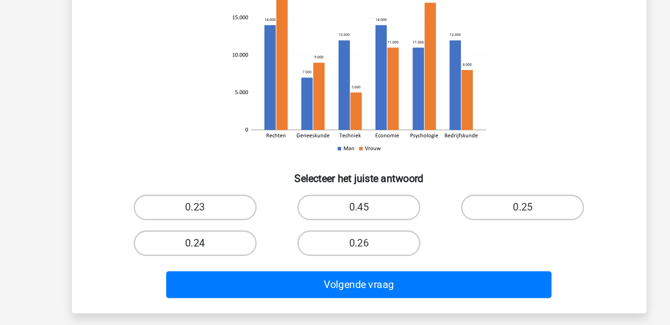
click at [223, 265] on label "0.24" at bounding box center [207, 260] width 96 height 20
click at [213, 265] on input "0.24" at bounding box center [210, 263] width 6 height 6
radio input "true"
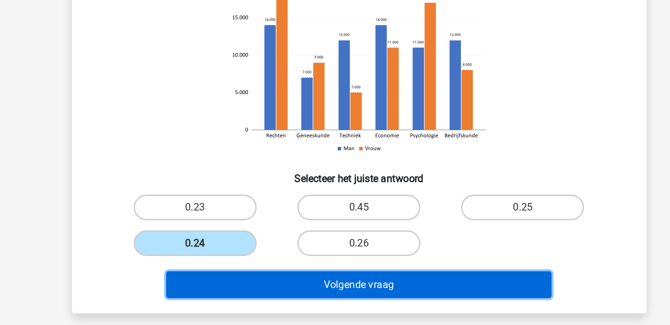
click at [296, 292] on button "Volgende vraag" at bounding box center [335, 292] width 302 height 21
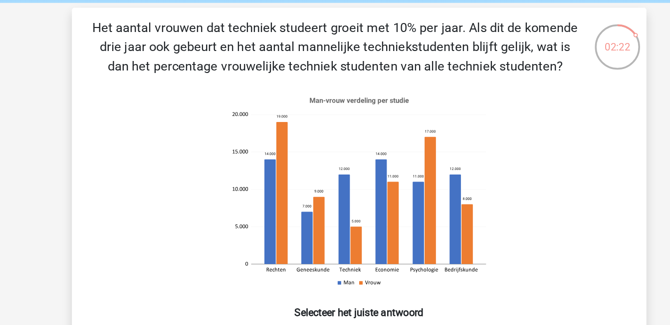
scroll to position [39, 0]
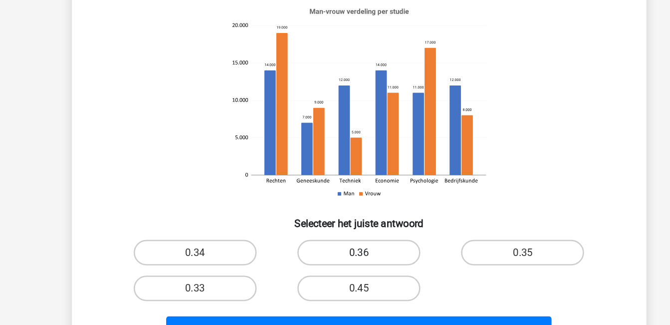
click at [342, 271] on label "0.36" at bounding box center [335, 268] width 96 height 20
click at [341, 271] on input "0.36" at bounding box center [338, 271] width 6 height 6
radio input "true"
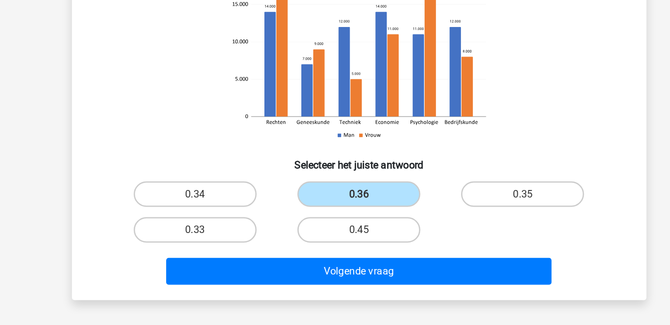
scroll to position [87, 0]
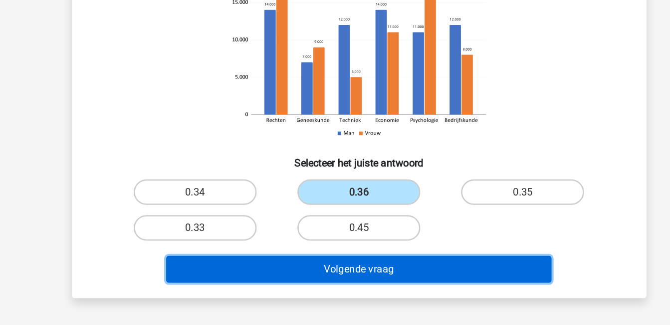
click at [390, 276] on button "Volgende vraag" at bounding box center [335, 280] width 302 height 21
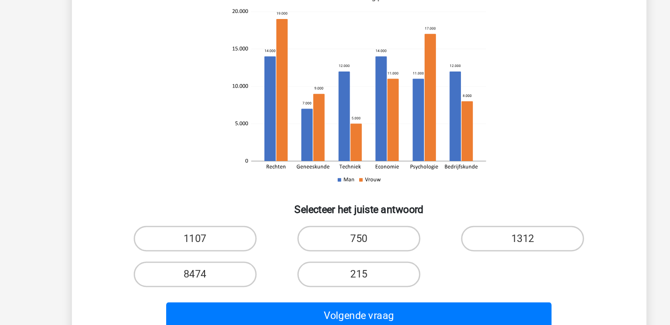
scroll to position [51, 0]
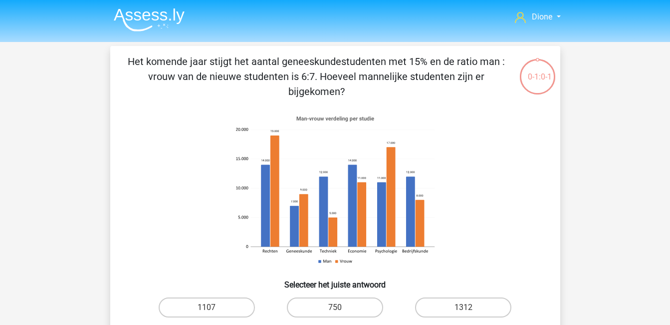
scroll to position [51, 0]
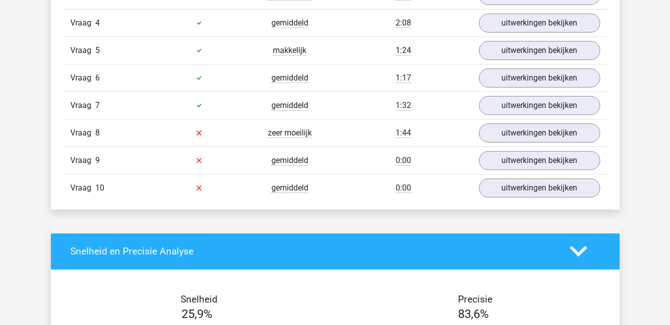
scroll to position [758, 0]
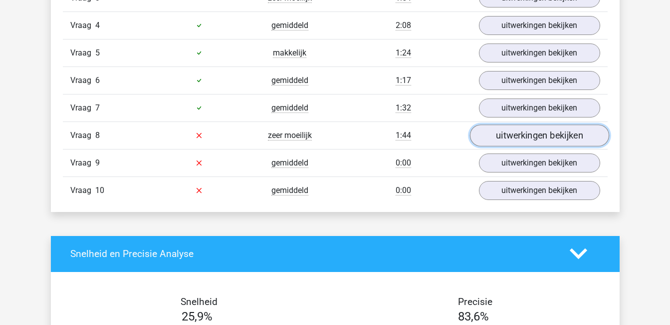
click at [541, 133] on link "uitwerkingen bekijken" at bounding box center [539, 135] width 139 height 22
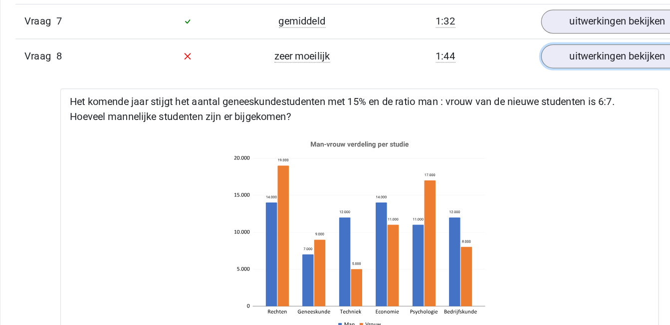
scroll to position [839, 0]
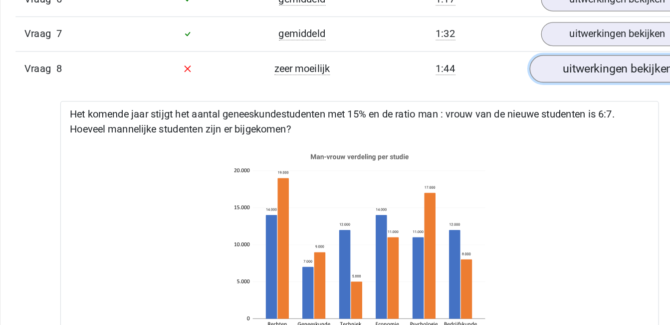
click at [539, 59] on link "uitwerkingen bekijken" at bounding box center [539, 54] width 139 height 22
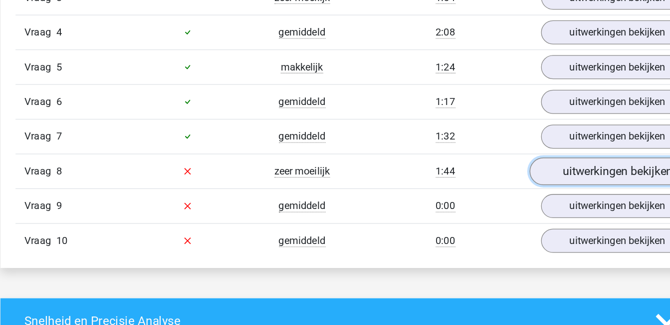
scroll to position [692, 0]
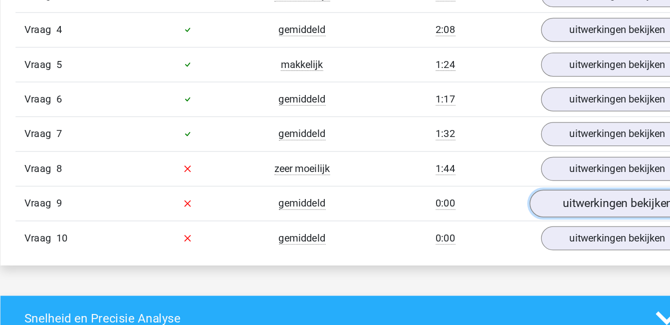
click at [544, 231] on link "uitwerkingen bekijken" at bounding box center [539, 228] width 139 height 22
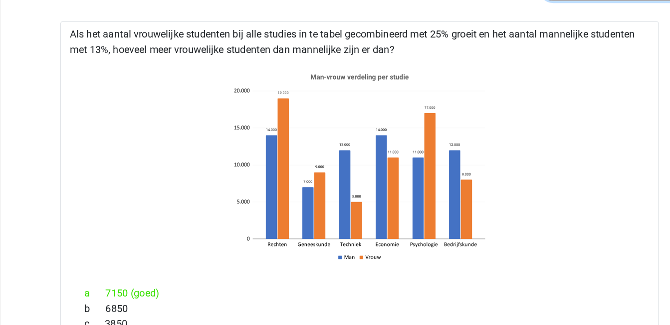
scroll to position [866, 0]
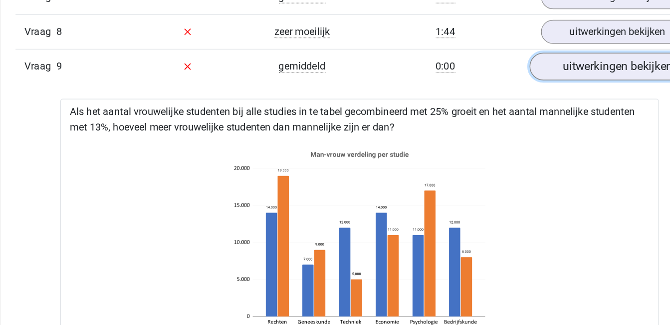
click at [542, 56] on link "uitwerkingen bekijken" at bounding box center [539, 55] width 139 height 22
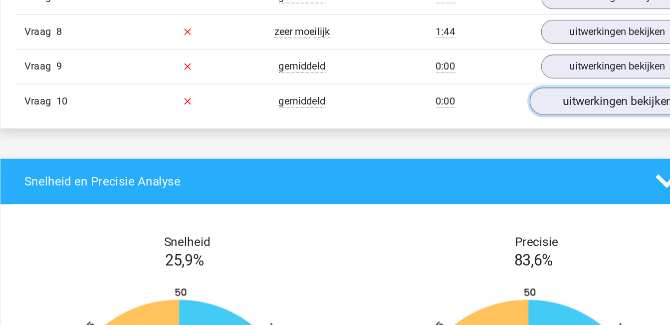
click at [546, 85] on link "uitwerkingen bekijken" at bounding box center [539, 82] width 139 height 22
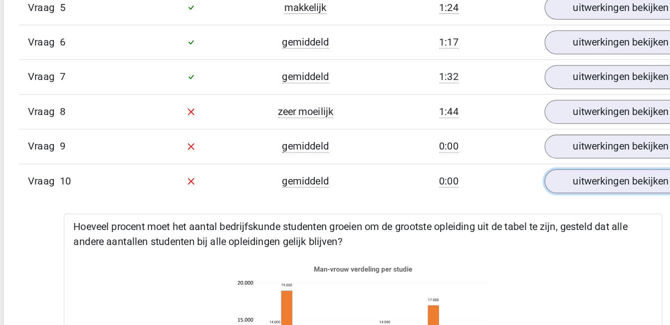
scroll to position [793, 0]
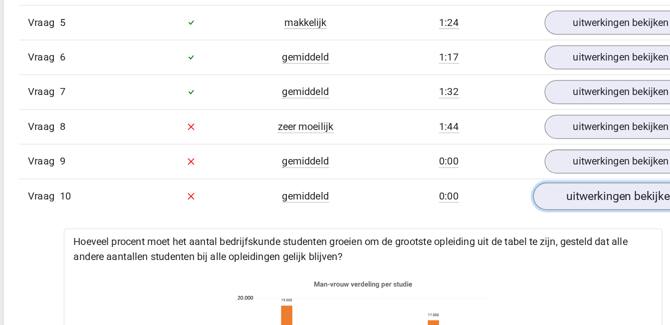
click at [525, 157] on link "uitwerkingen bekijken" at bounding box center [539, 155] width 139 height 22
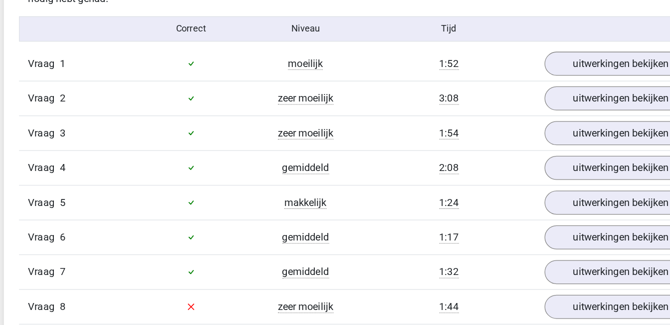
scroll to position [649, 0]
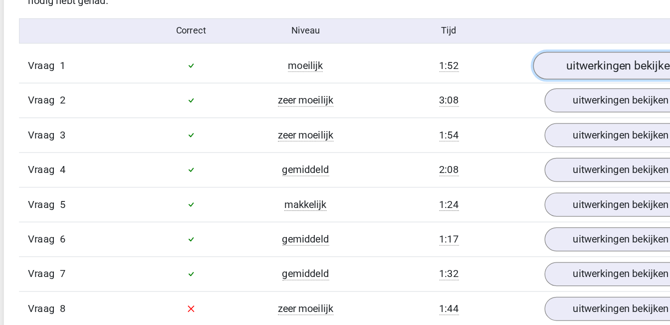
click at [522, 53] on link "uitwerkingen bekijken" at bounding box center [539, 52] width 139 height 22
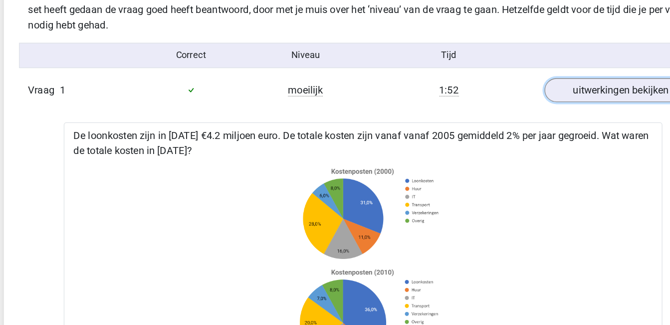
scroll to position [564, 0]
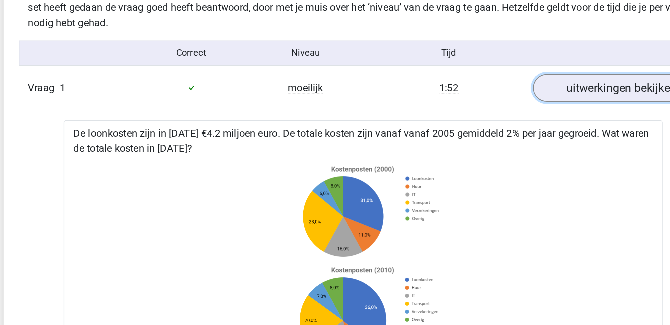
click at [536, 134] on link "uitwerkingen bekijken" at bounding box center [539, 137] width 139 height 22
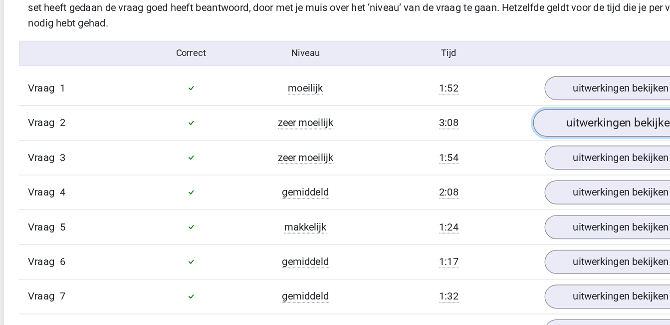
click at [532, 159] on link "uitwerkingen bekijken" at bounding box center [539, 165] width 139 height 22
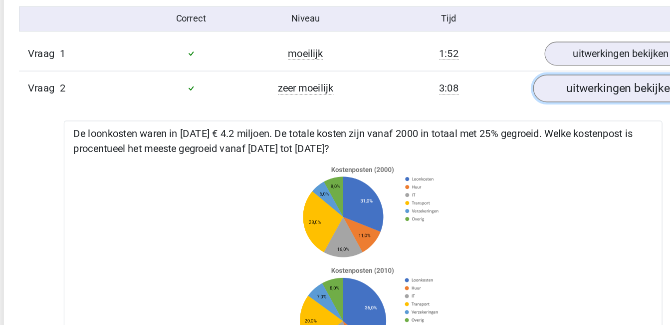
scroll to position [657, 0]
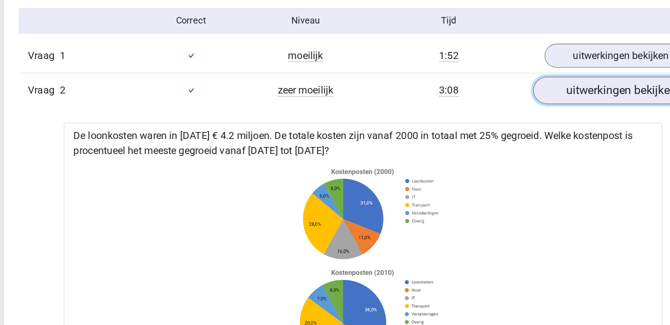
click at [531, 73] on link "uitwerkingen bekijken" at bounding box center [539, 71] width 139 height 22
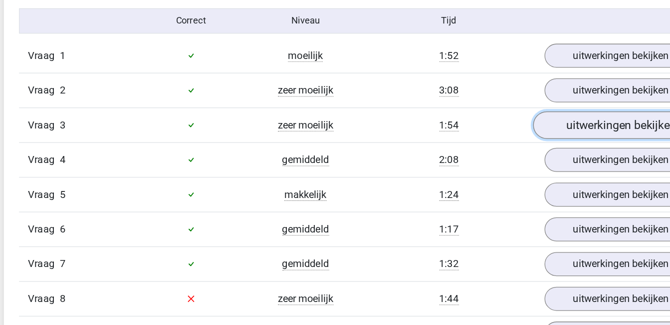
click at [535, 96] on link "uitwerkingen bekijken" at bounding box center [539, 99] width 139 height 22
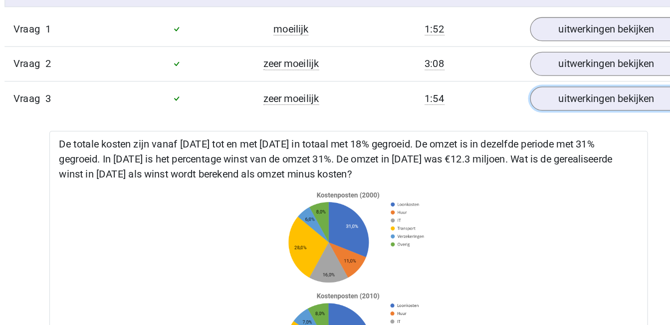
scroll to position [636, 0]
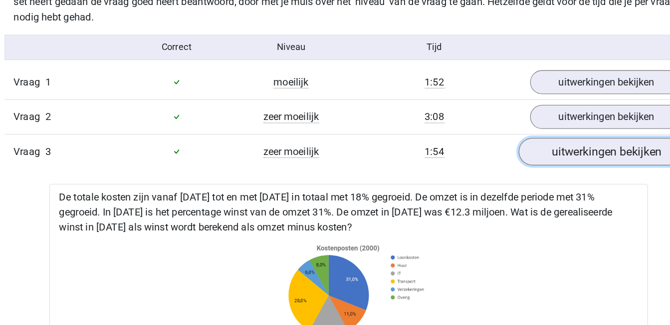
click at [539, 121] on link "uitwerkingen bekijken" at bounding box center [539, 120] width 139 height 22
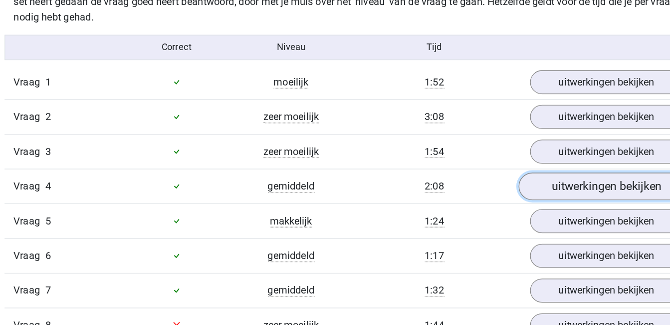
click at [543, 146] on link "uitwerkingen bekijken" at bounding box center [539, 147] width 139 height 22
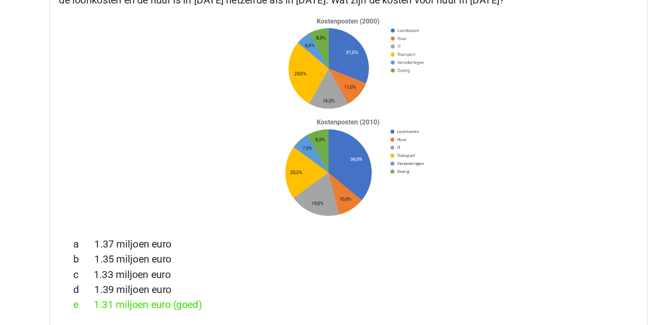
scroll to position [764, 0]
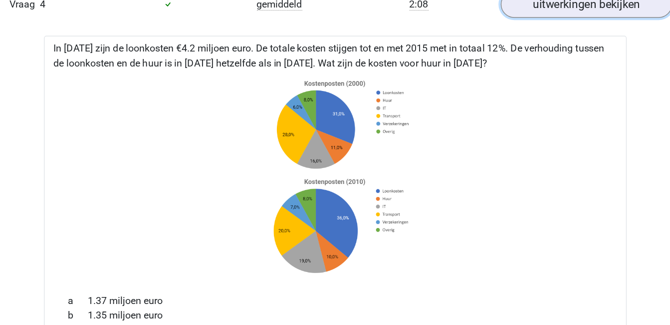
click at [550, 25] on link "uitwerkingen bekijken" at bounding box center [539, 19] width 139 height 22
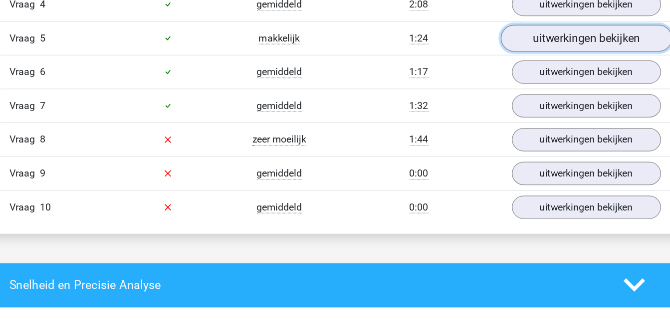
click at [550, 51] on link "uitwerkingen bekijken" at bounding box center [539, 47] width 139 height 22
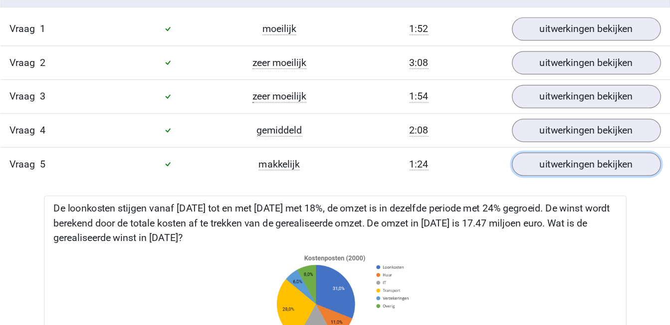
scroll to position [677, 0]
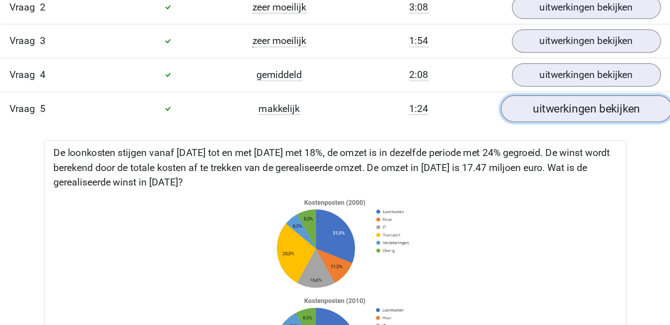
click at [527, 139] on link "uitwerkingen bekijken" at bounding box center [539, 134] width 139 height 22
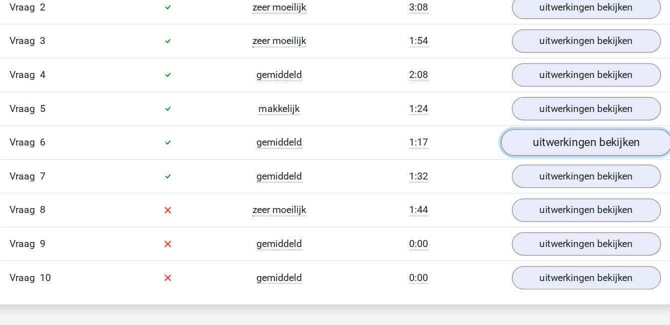
click at [534, 164] on link "uitwerkingen bekijken" at bounding box center [539, 161] width 139 height 22
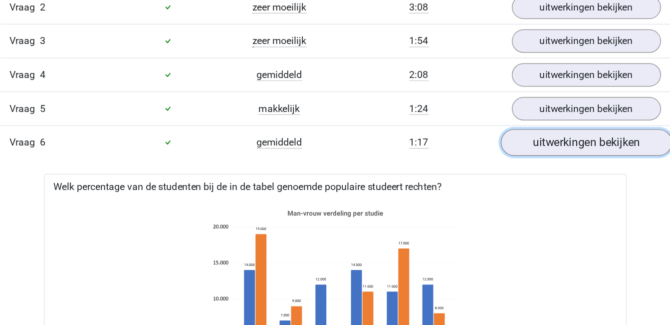
click at [534, 164] on link "uitwerkingen bekijken" at bounding box center [539, 161] width 139 height 22
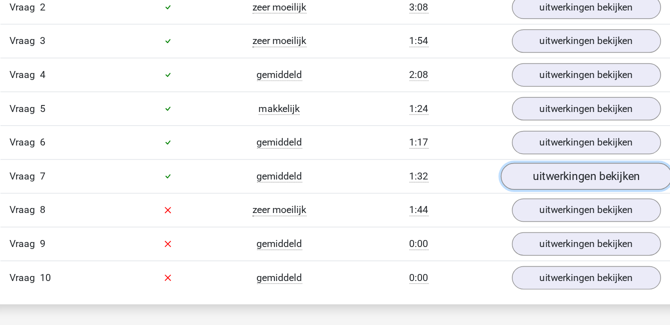
click at [537, 184] on link "uitwerkingen bekijken" at bounding box center [539, 189] width 139 height 22
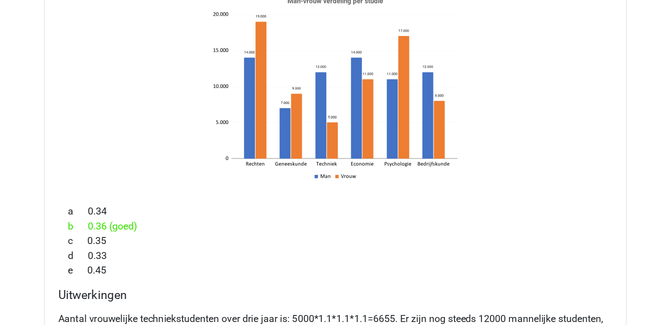
scroll to position [846, 0]
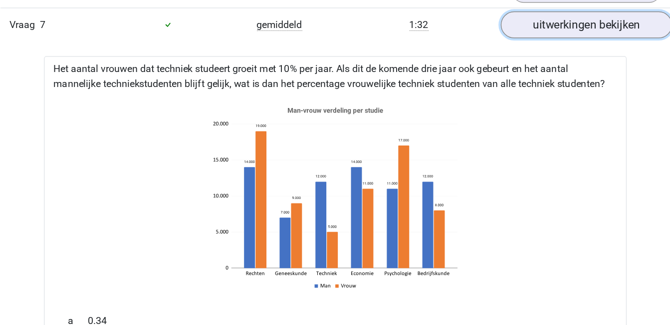
click at [526, 17] on link "uitwerkingen bekijken" at bounding box center [539, 20] width 139 height 22
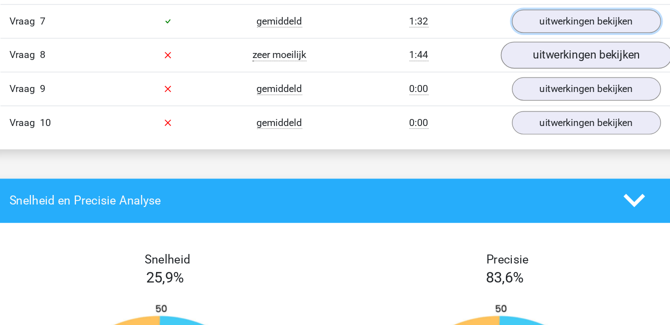
scroll to position [793, 0]
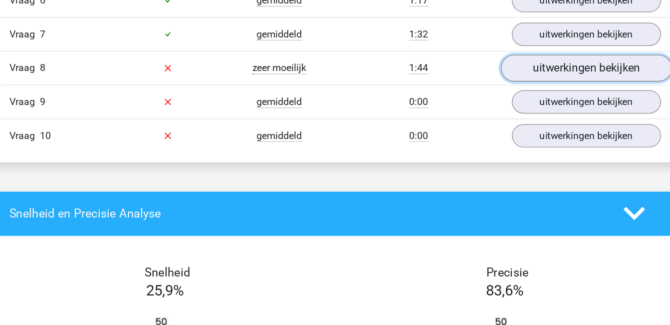
click at [529, 100] on link "uitwerkingen bekijken" at bounding box center [539, 100] width 139 height 22
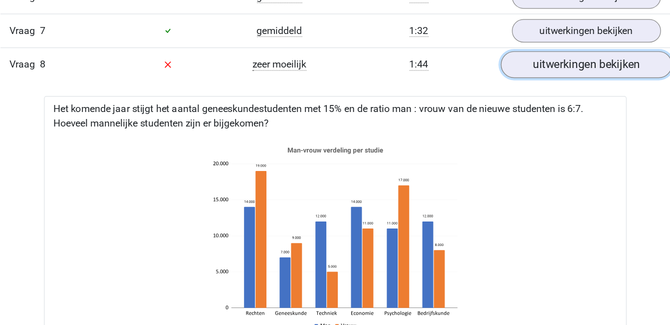
click at [536, 97] on link "uitwerkingen bekijken" at bounding box center [539, 100] width 139 height 22
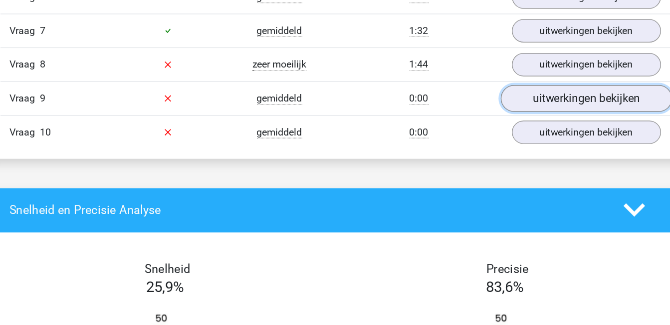
click at [536, 126] on link "uitwerkingen bekijken" at bounding box center [539, 127] width 139 height 22
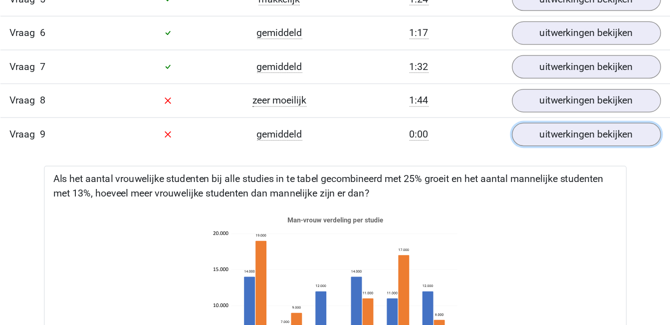
scroll to position [809, 0]
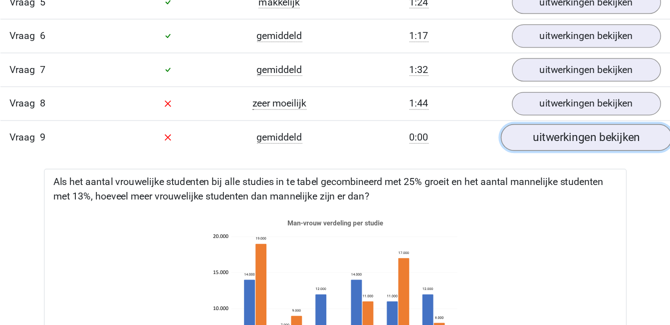
click at [557, 113] on link "uitwerkingen bekijken" at bounding box center [539, 112] width 139 height 22
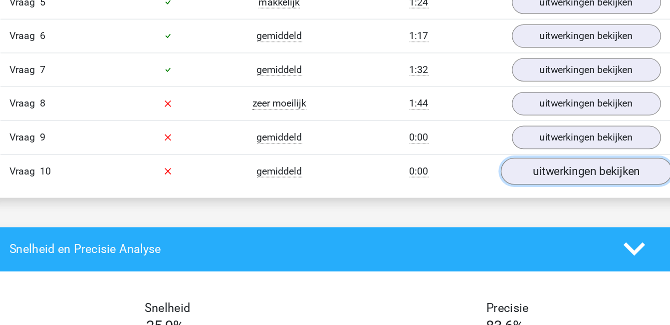
click at [552, 136] on link "uitwerkingen bekijken" at bounding box center [539, 139] width 139 height 22
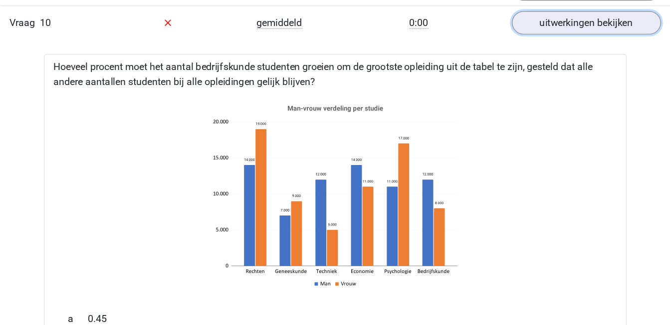
scroll to position [873, 0]
